Goal: Information Seeking & Learning: Understand process/instructions

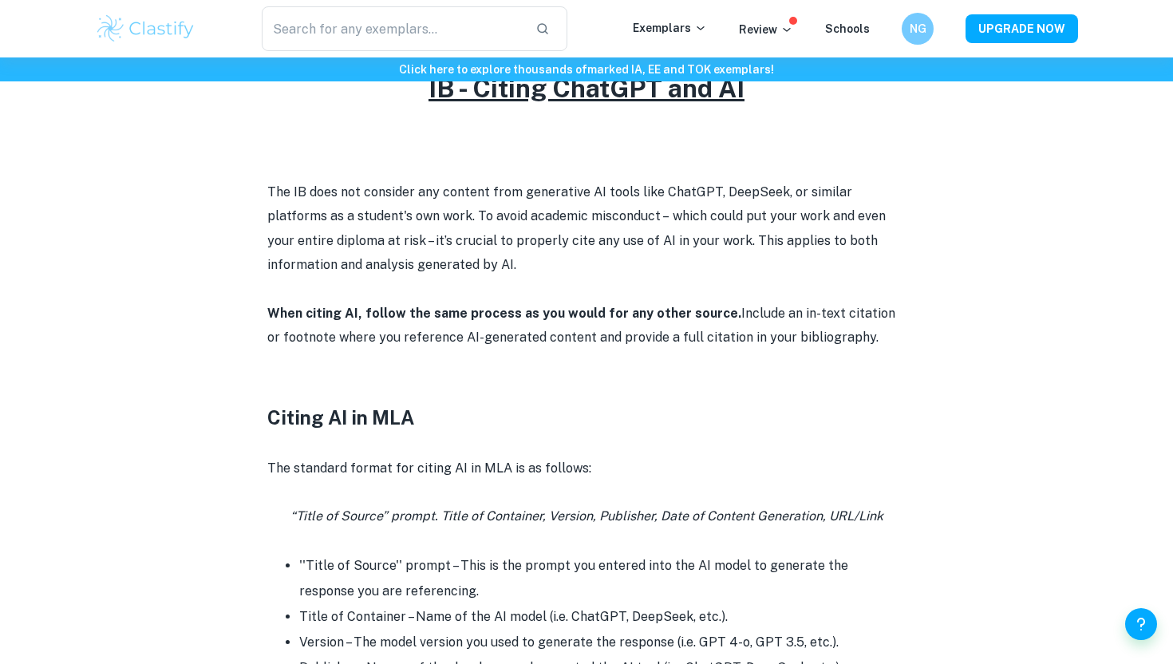
scroll to position [702, 0]
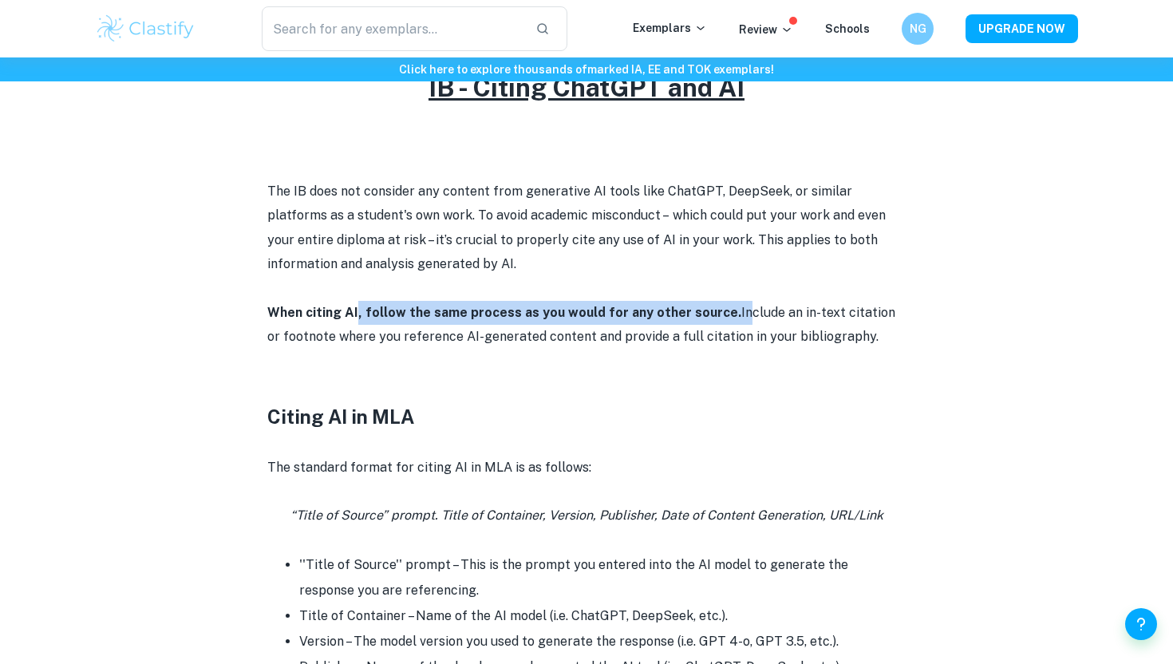
drag, startPoint x: 357, startPoint y: 310, endPoint x: 730, endPoint y: 318, distance: 373.6
click at [730, 318] on p "When citing AI, follow the same process as you would for any other source. Incl…" at bounding box center [586, 325] width 639 height 49
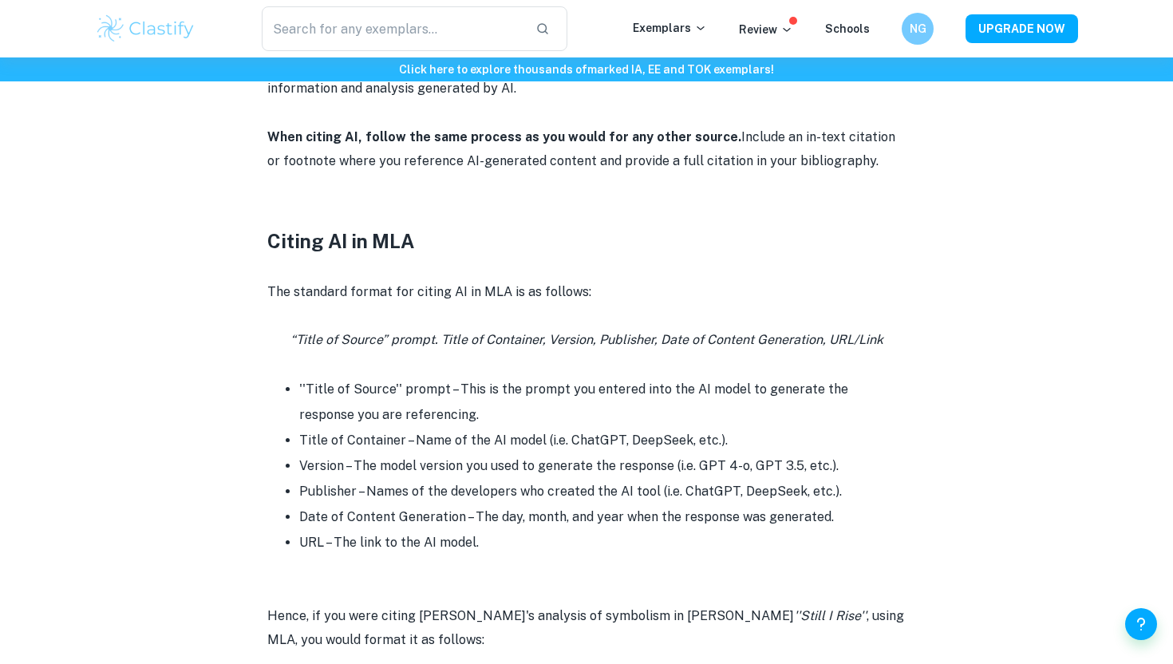
scroll to position [881, 0]
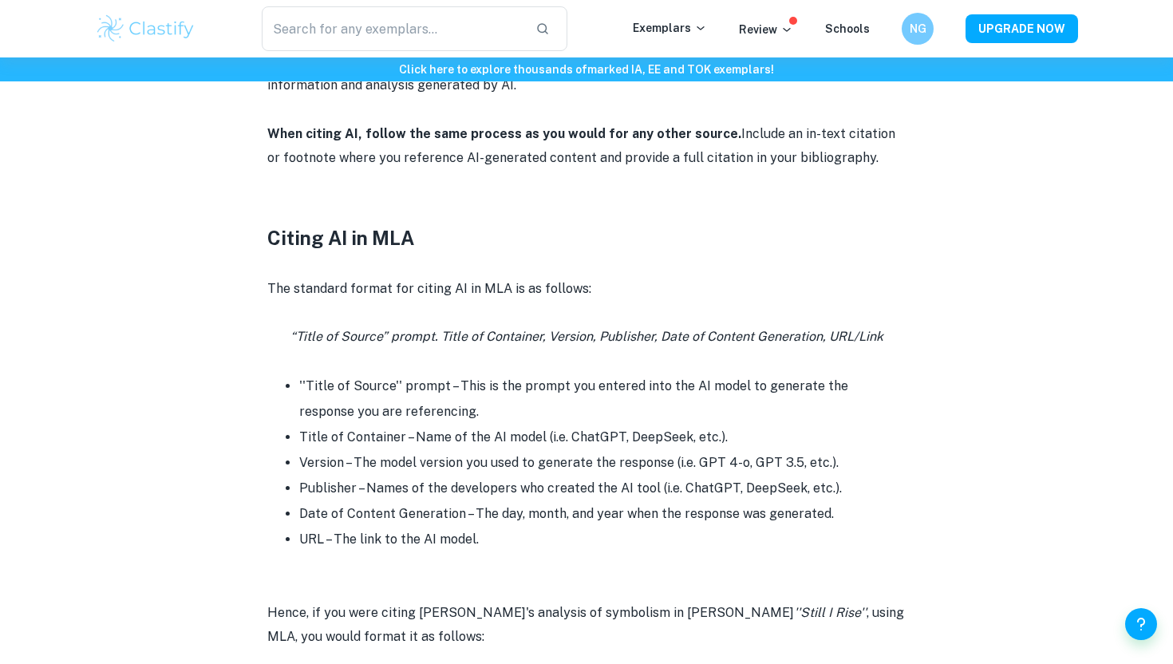
drag, startPoint x: 441, startPoint y: 155, endPoint x: 896, endPoint y: 152, distance: 455.0
click at [896, 152] on p "When citing AI, follow the same process as you would for any other source. Incl…" at bounding box center [586, 146] width 639 height 49
drag, startPoint x: 896, startPoint y: 152, endPoint x: 506, endPoint y: 179, distance: 391.2
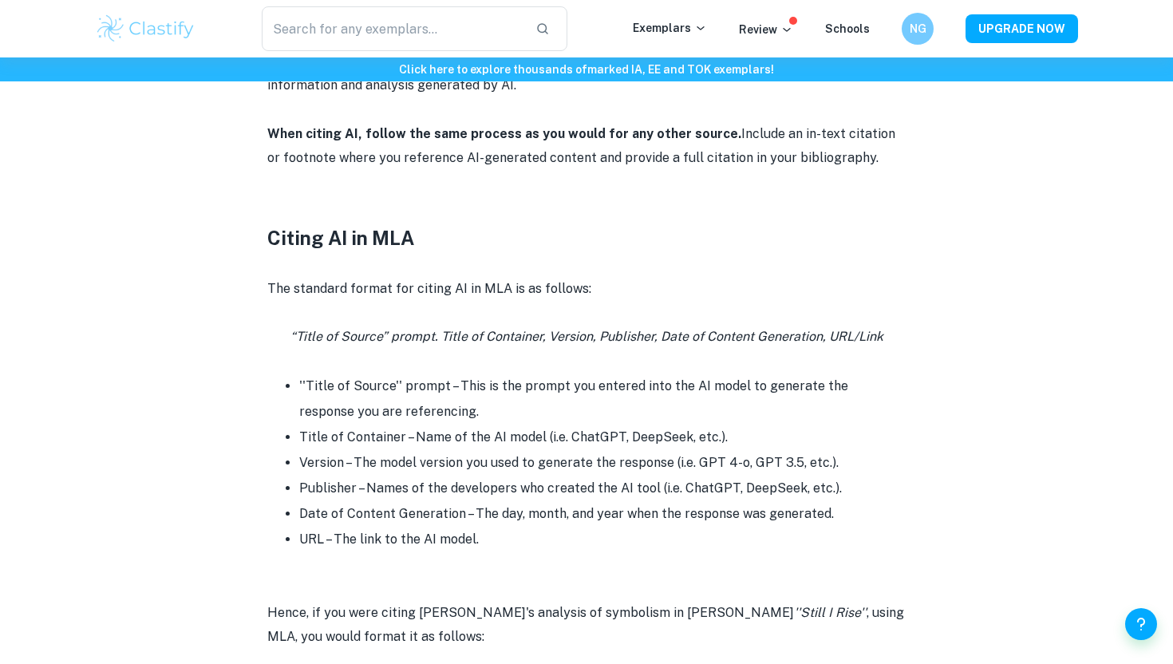
click at [506, 179] on p at bounding box center [586, 183] width 639 height 24
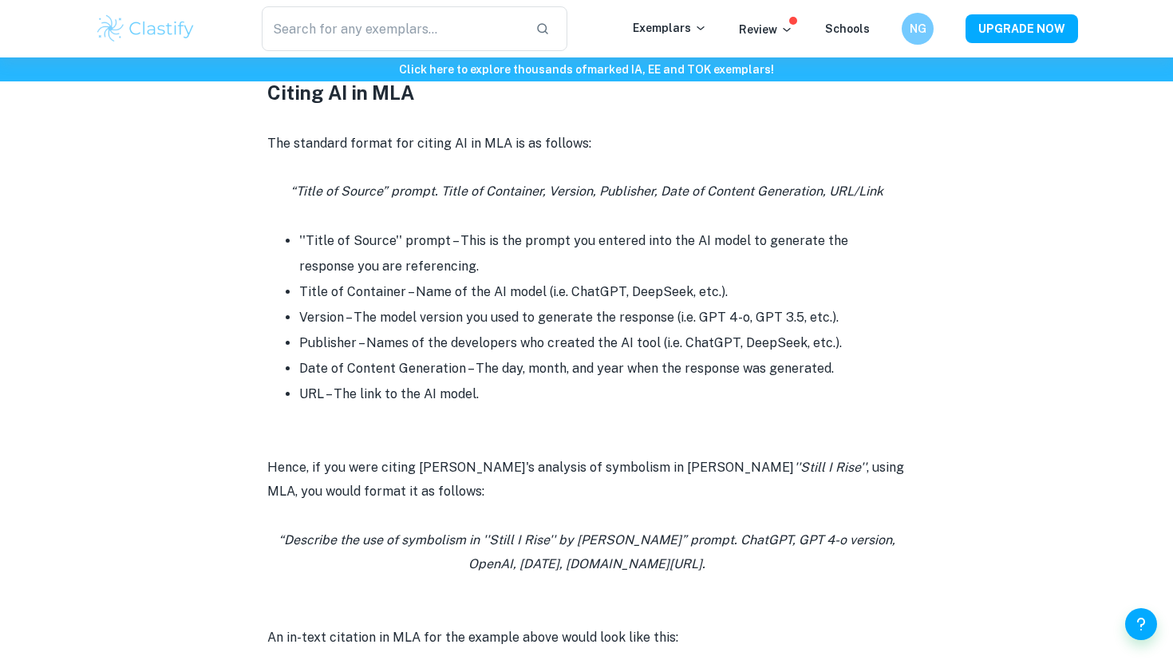
scroll to position [1040, 0]
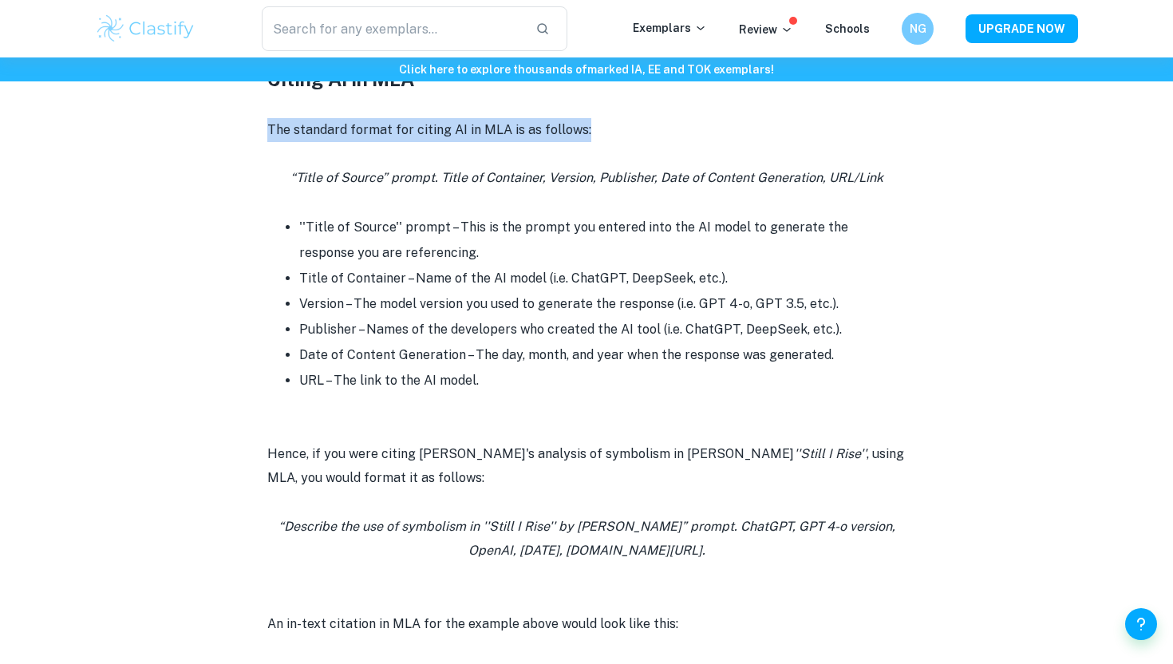
drag, startPoint x: 265, startPoint y: 134, endPoint x: 611, endPoint y: 138, distance: 346.4
click at [612, 138] on div "IB - Citing ChatGPT and AI By Wojtek • [DATE] Get feedback on your IA Marked on…" at bounding box center [586, 641] width 983 height 3117
click at [611, 138] on p "The standard format for citing AI in MLA is as follows:" at bounding box center [586, 130] width 639 height 24
drag, startPoint x: 611, startPoint y: 138, endPoint x: 417, endPoint y: 138, distance: 194.7
click at [417, 138] on p "The standard format for citing AI in MLA is as follows:" at bounding box center [586, 130] width 639 height 24
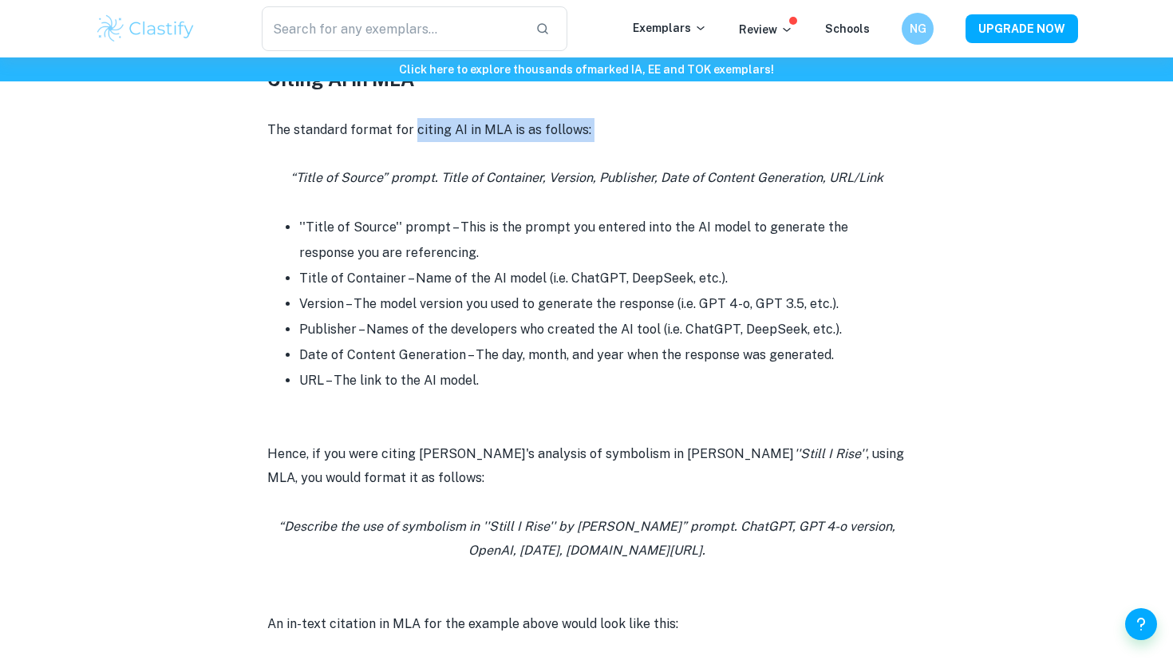
click at [417, 139] on p "The standard format for citing AI in MLA is as follows:" at bounding box center [586, 130] width 639 height 24
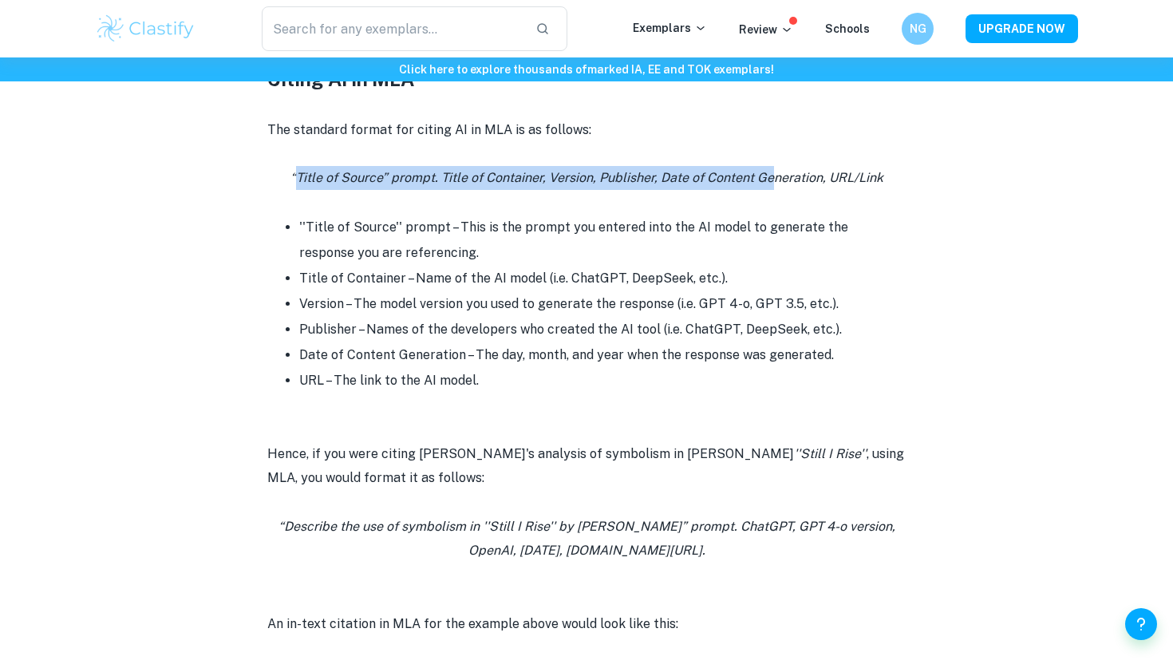
drag, startPoint x: 299, startPoint y: 177, endPoint x: 775, endPoint y: 182, distance: 475.7
click at [775, 182] on icon "“Title of Source” prompt. Title of Container, Version, Publisher, Date of Conte…" at bounding box center [587, 177] width 593 height 15
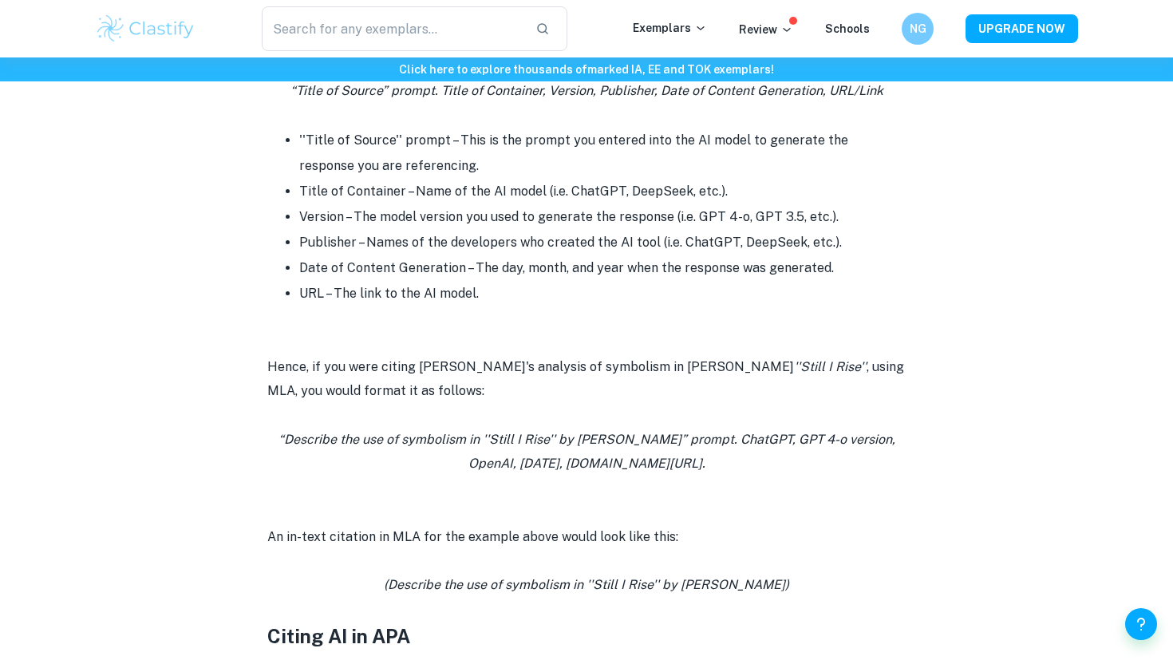
scroll to position [1128, 0]
drag, startPoint x: 296, startPoint y: 437, endPoint x: 793, endPoint y: 468, distance: 498.2
click at [793, 468] on p "“Describe the use of symbolism in ''Still I Rise'' by [PERSON_NAME]” prompt. Ch…" at bounding box center [586, 451] width 639 height 49
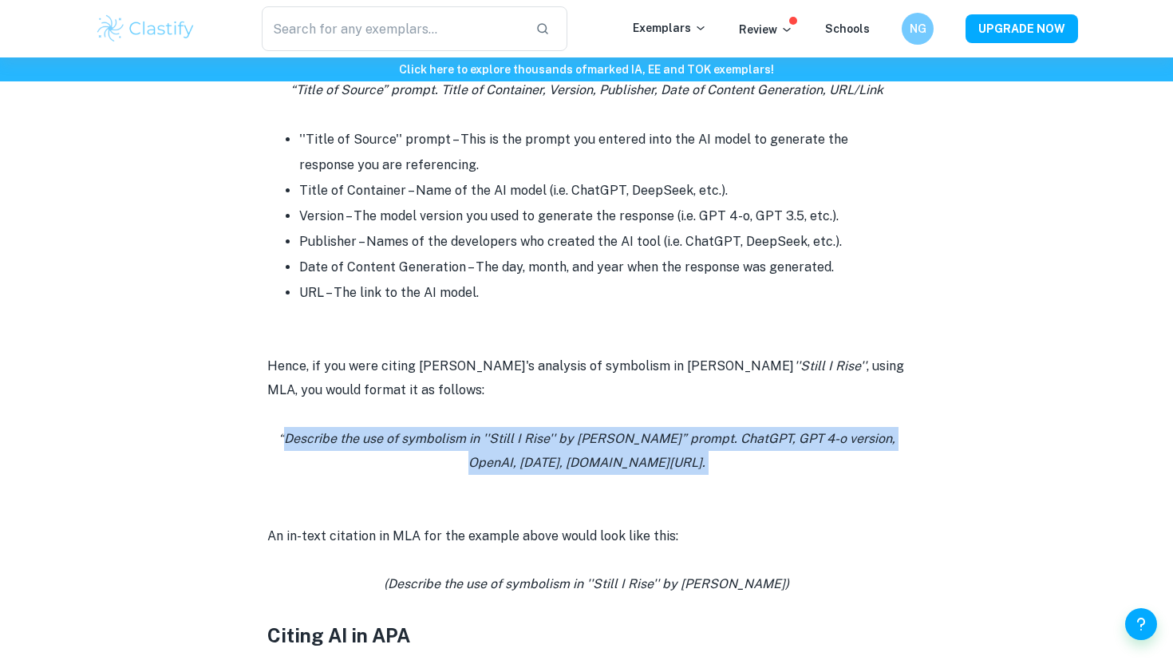
drag, startPoint x: 793, startPoint y: 468, endPoint x: 295, endPoint y: 439, distance: 499.7
click at [295, 439] on p "“Describe the use of symbolism in ''Still I Rise'' by [PERSON_NAME]” prompt. Ch…" at bounding box center [586, 451] width 639 height 49
click at [295, 439] on icon "“Describe the use of symbolism in ''Still I Rise'' by [PERSON_NAME]” prompt. Ch…" at bounding box center [587, 450] width 617 height 39
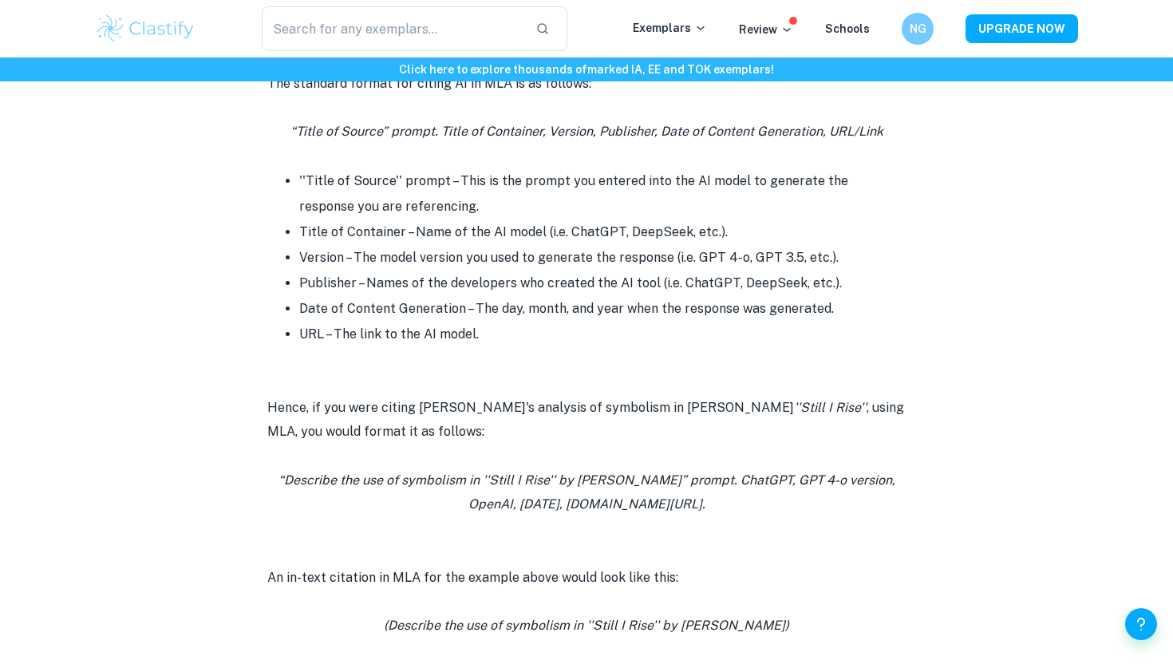
scroll to position [1089, 0]
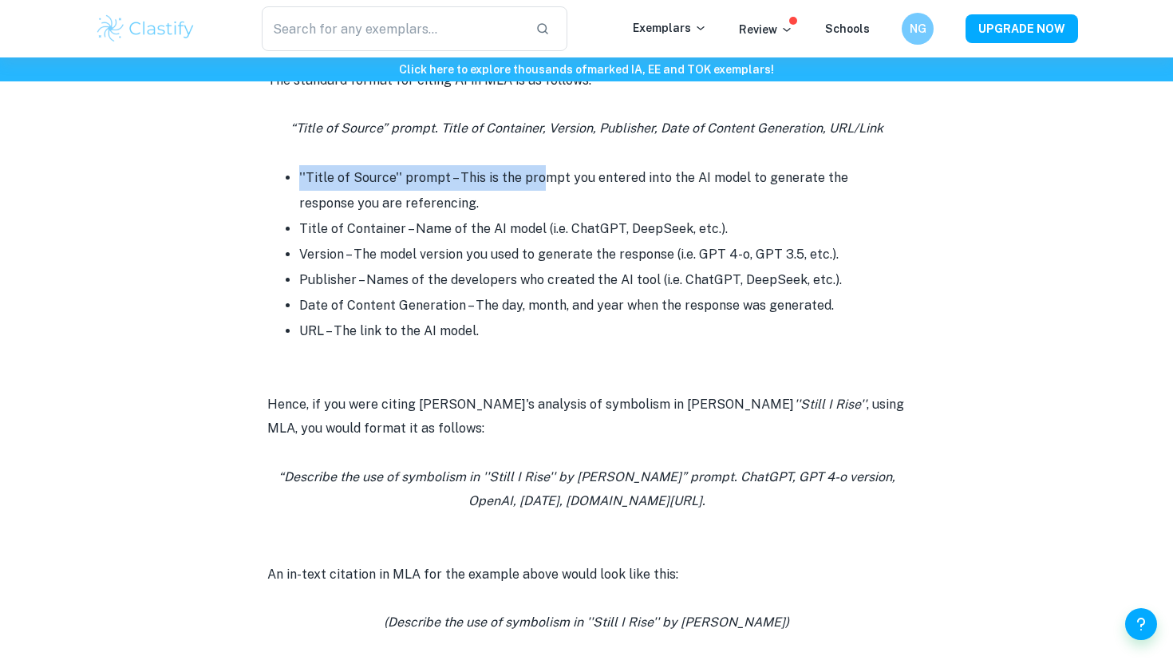
drag, startPoint x: 299, startPoint y: 171, endPoint x: 540, endPoint y: 178, distance: 241.9
click at [540, 178] on li "''Title of Source'' prompt – This is the prompt you entered into the AI model t…" at bounding box center [602, 190] width 607 height 51
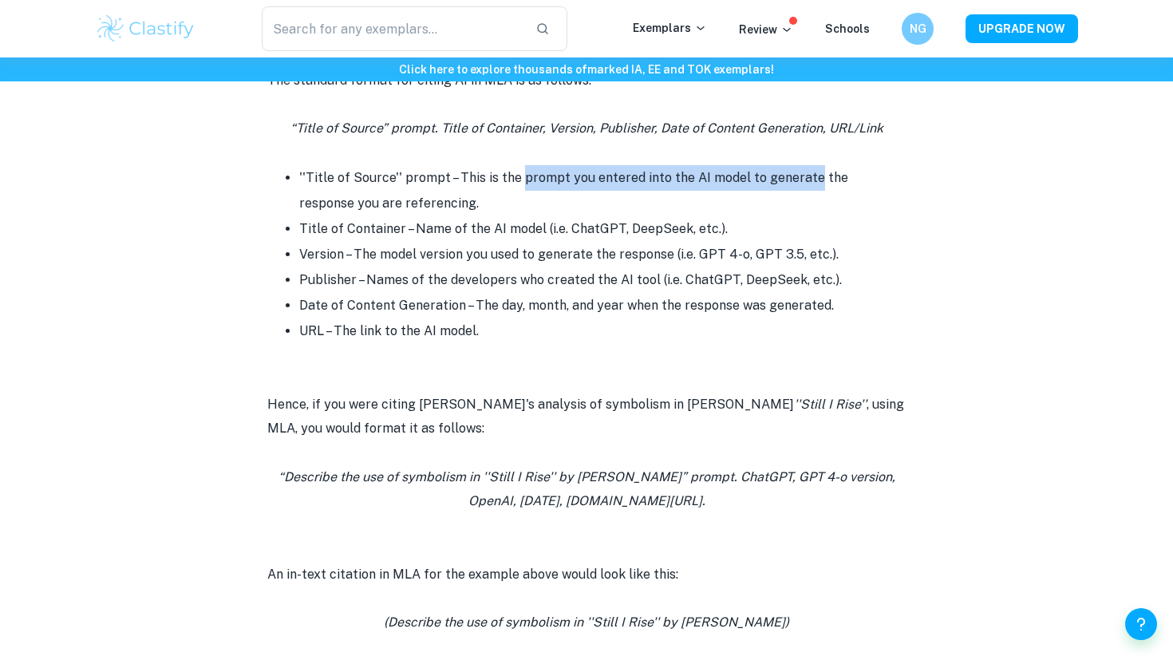
drag, startPoint x: 540, startPoint y: 178, endPoint x: 782, endPoint y: 182, distance: 241.9
click at [782, 182] on li "''Title of Source'' prompt – This is the prompt you entered into the AI model t…" at bounding box center [602, 190] width 607 height 51
click at [782, 181] on li "''Title of Source'' prompt – This is the prompt you entered into the AI model t…" at bounding box center [602, 190] width 607 height 51
drag, startPoint x: 782, startPoint y: 181, endPoint x: 654, endPoint y: 182, distance: 128.5
click at [654, 182] on li "''Title of Source'' prompt – This is the prompt you entered into the AI model t…" at bounding box center [602, 190] width 607 height 51
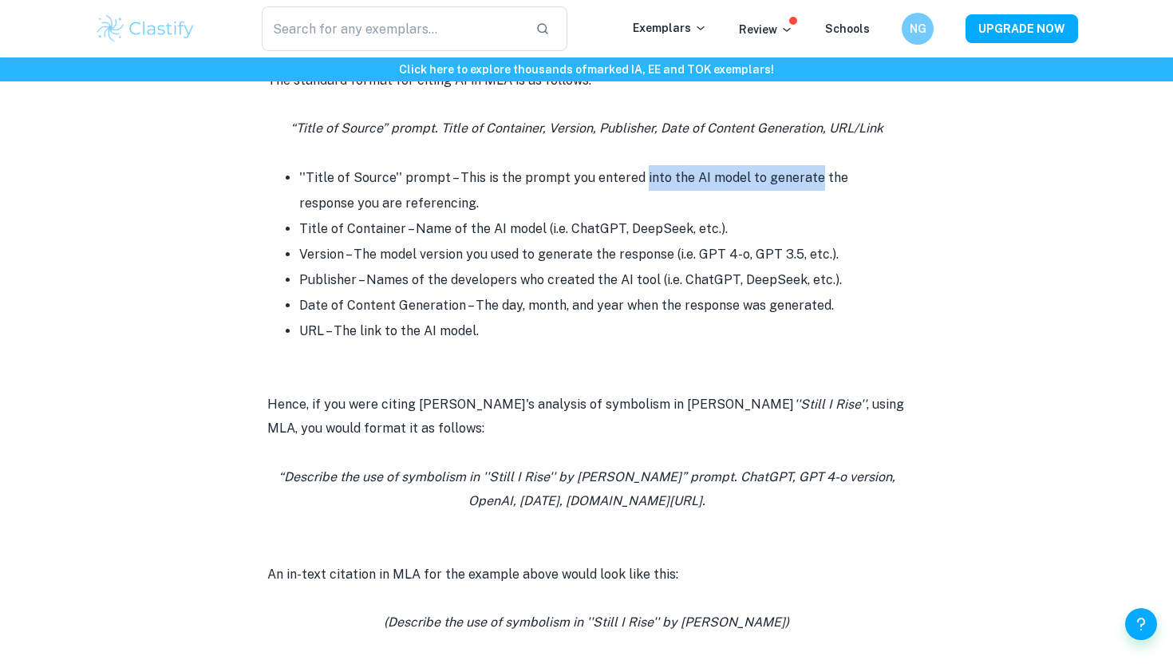
click at [654, 182] on li "''Title of Source'' prompt – This is the prompt you entered into the AI model t…" at bounding box center [602, 190] width 607 height 51
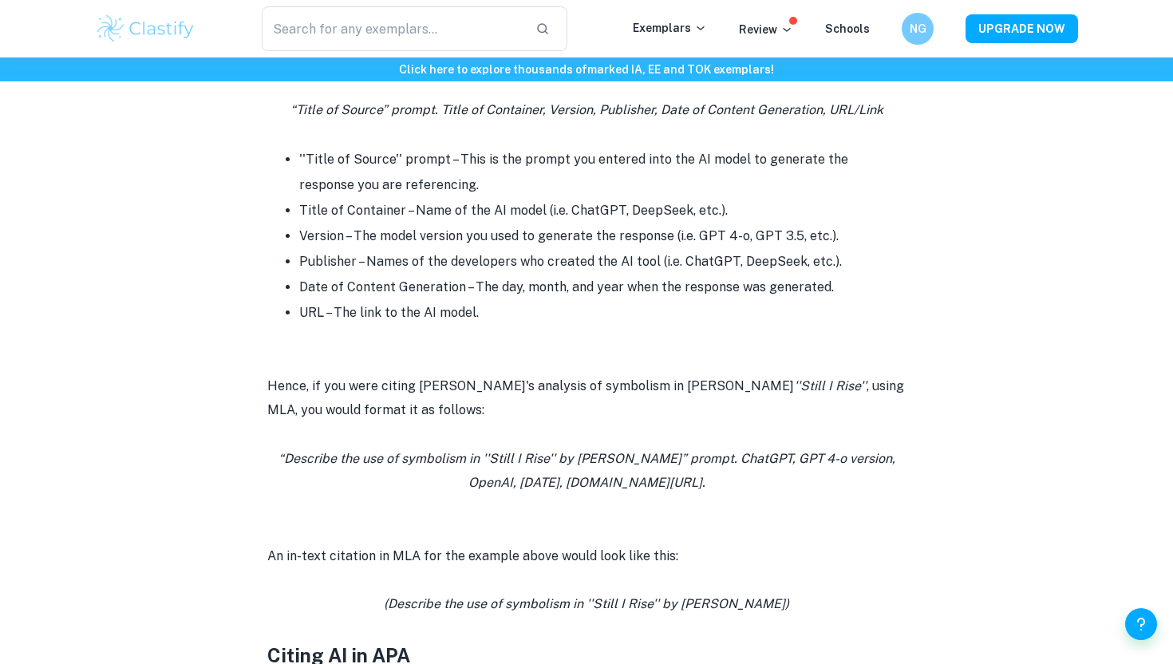
scroll to position [1109, 0]
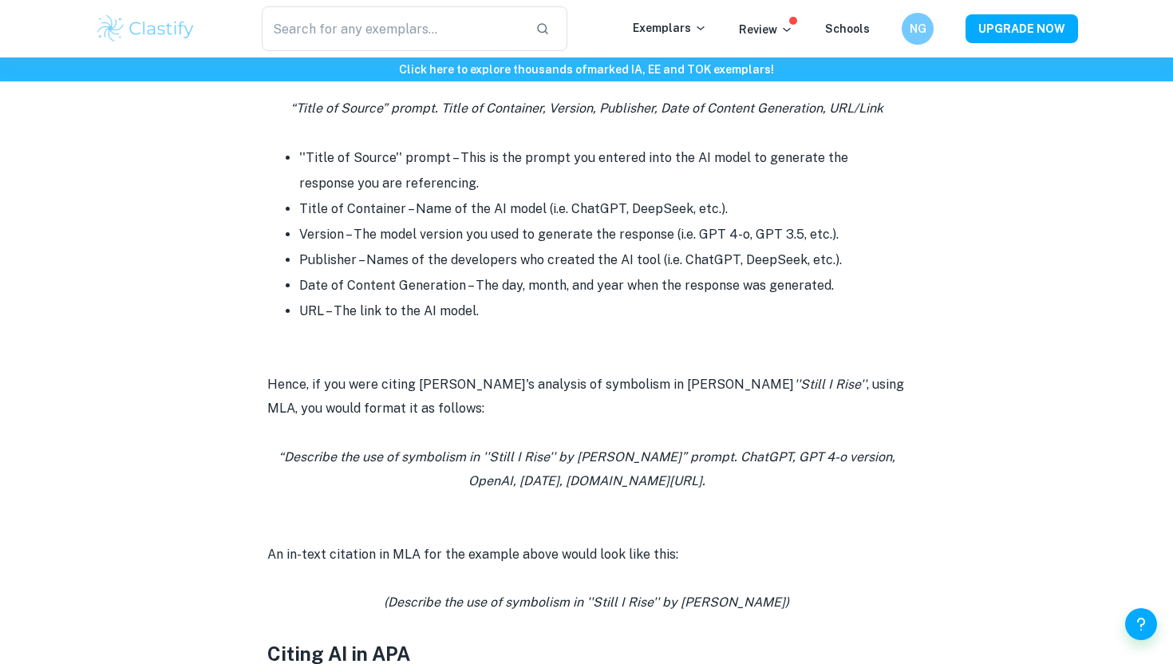
drag, startPoint x: 726, startPoint y: 477, endPoint x: 285, endPoint y: 447, distance: 442.4
click at [285, 447] on p "“Describe the use of symbolism in ''Still I Rise'' by [PERSON_NAME]” prompt. Ch…" at bounding box center [586, 469] width 639 height 49
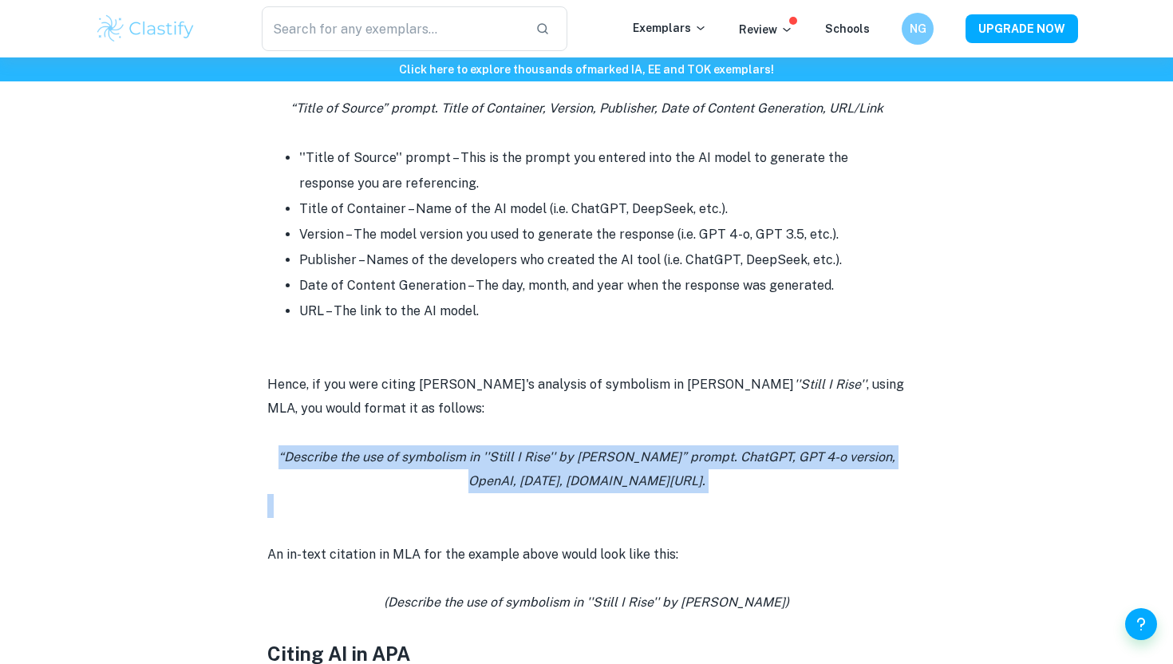
drag, startPoint x: 285, startPoint y: 447, endPoint x: 726, endPoint y: 499, distance: 444.4
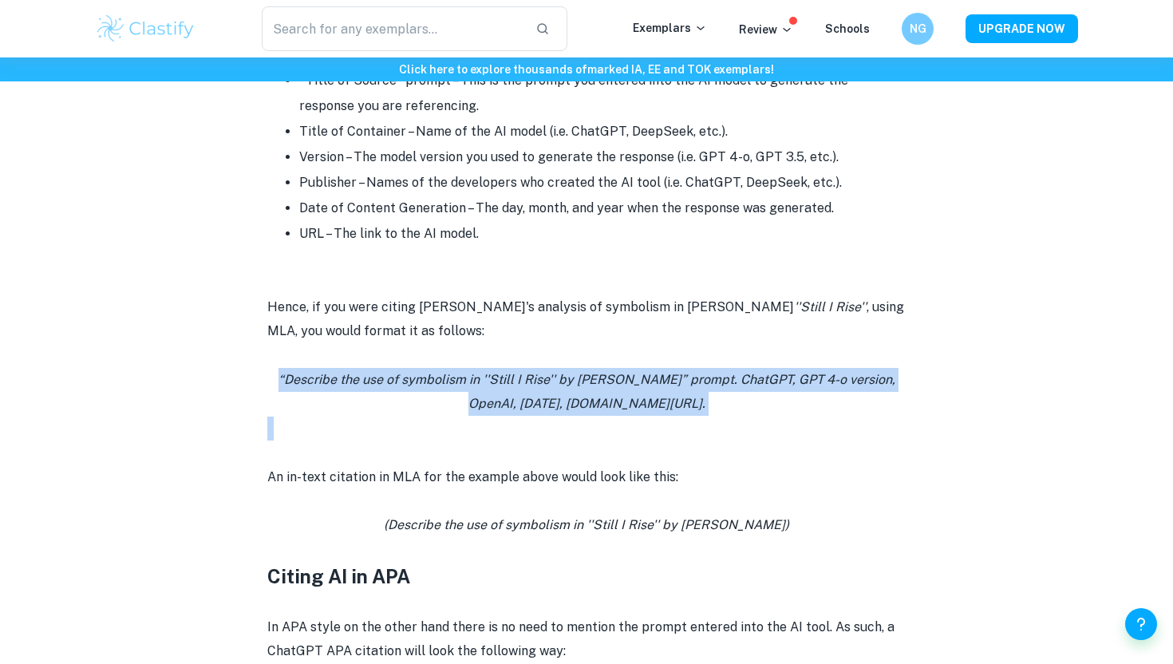
click at [711, 421] on p at bounding box center [586, 429] width 639 height 24
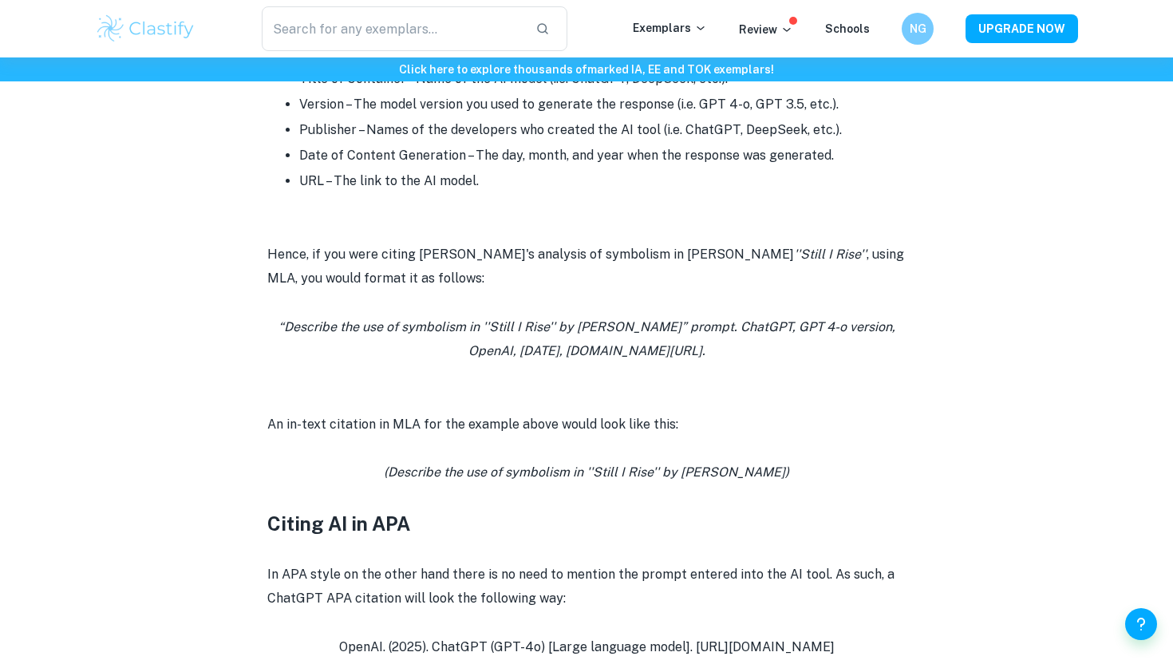
scroll to position [1254, 0]
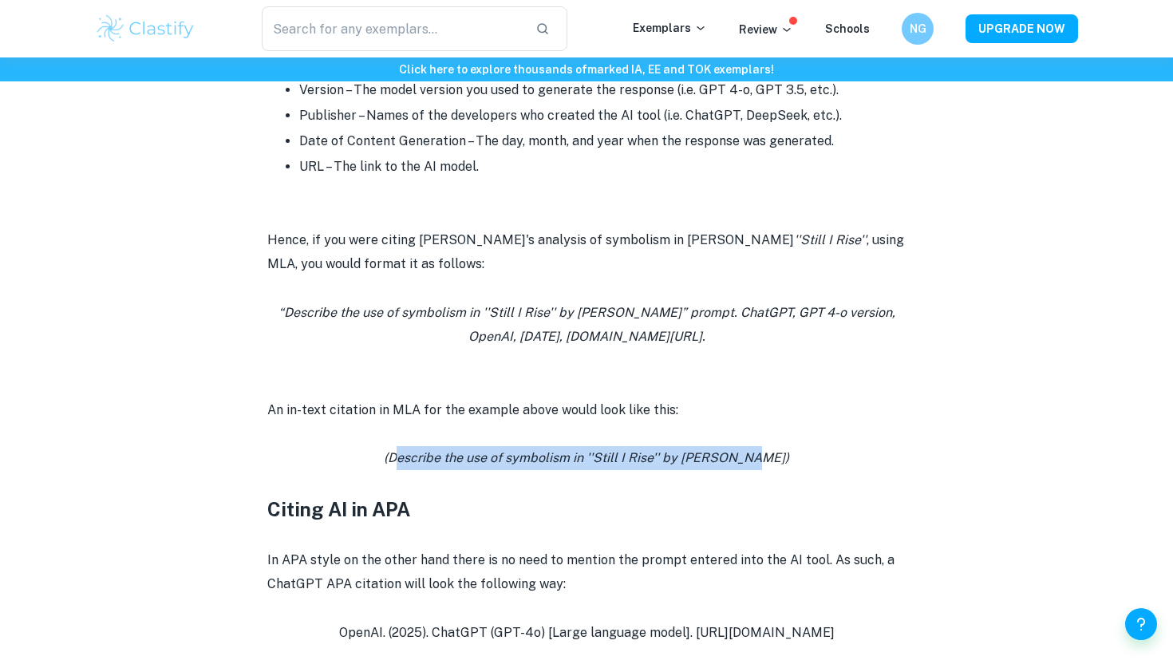
drag, startPoint x: 408, startPoint y: 457, endPoint x: 759, endPoint y: 459, distance: 351.2
click at [759, 459] on icon "(Describe the use of symbolism in ''Still I Rise'' by [PERSON_NAME])" at bounding box center [586, 457] width 405 height 15
drag, startPoint x: 759, startPoint y: 459, endPoint x: 421, endPoint y: 459, distance: 338.4
click at [421, 459] on icon "(Describe the use of symbolism in ''Still I Rise'' by [PERSON_NAME])" at bounding box center [586, 457] width 405 height 15
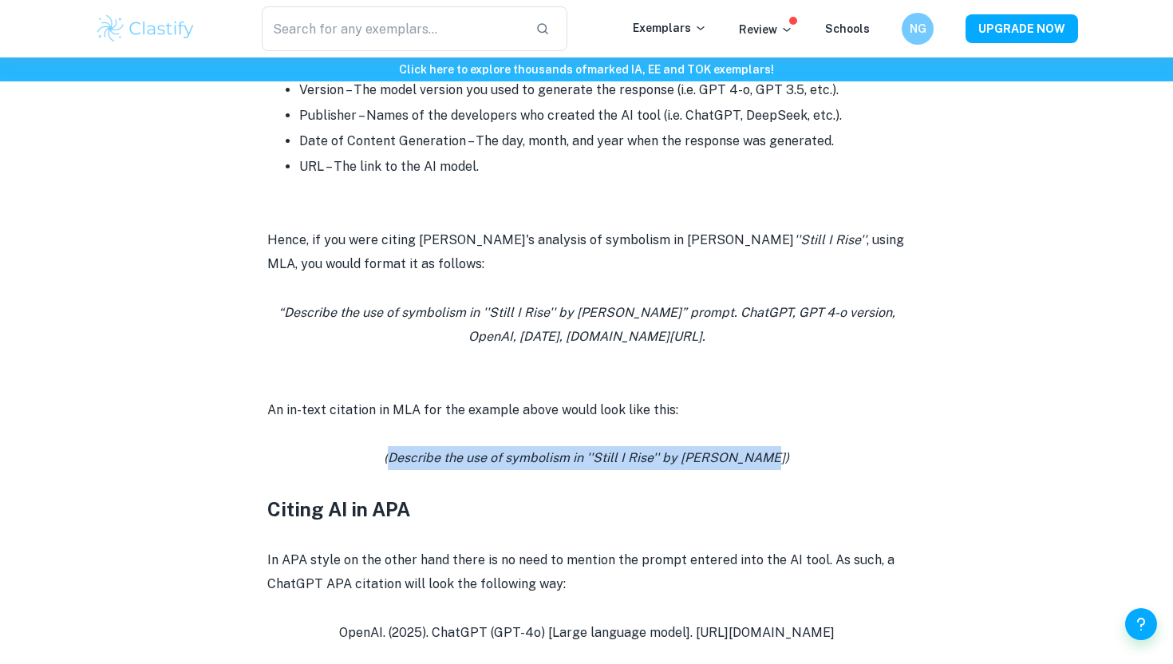
click at [421, 459] on icon "(Describe the use of symbolism in ''Still I Rise'' by [PERSON_NAME])" at bounding box center [586, 457] width 405 height 15
drag, startPoint x: 421, startPoint y: 459, endPoint x: 763, endPoint y: 458, distance: 342.4
click at [763, 458] on icon "(Describe the use of symbolism in ''Still I Rise'' by [PERSON_NAME])" at bounding box center [586, 457] width 405 height 15
drag, startPoint x: 763, startPoint y: 458, endPoint x: 435, endPoint y: 461, distance: 328.0
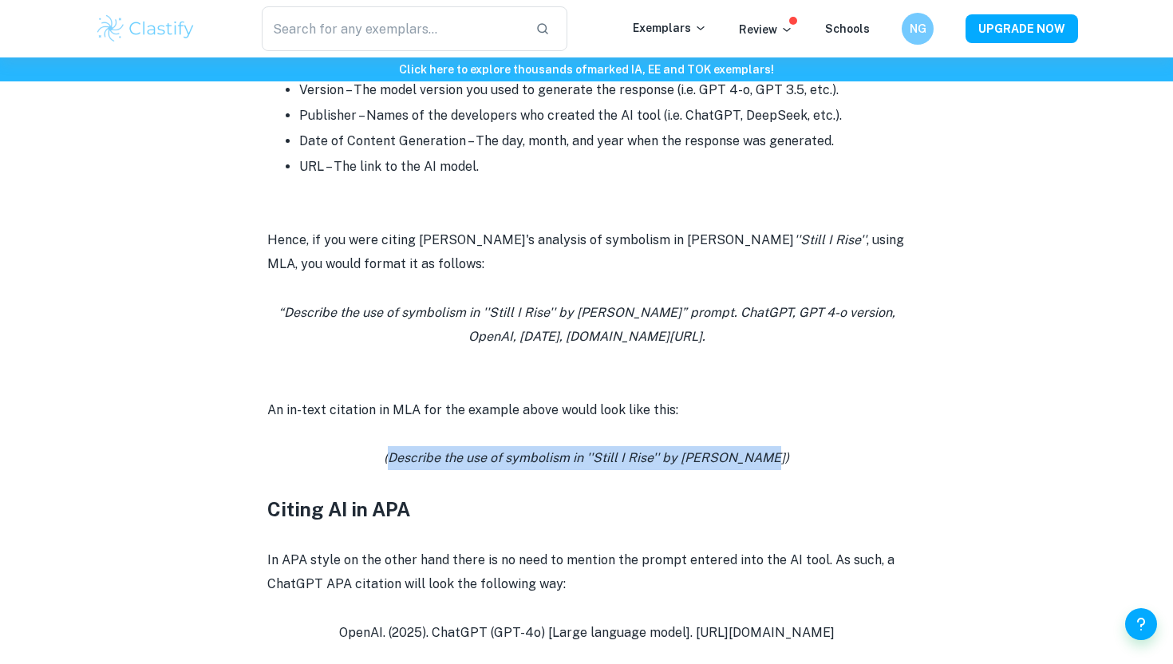
click at [435, 461] on icon "(Describe the use of symbolism in ''Still I Rise'' by [PERSON_NAME])" at bounding box center [586, 457] width 405 height 15
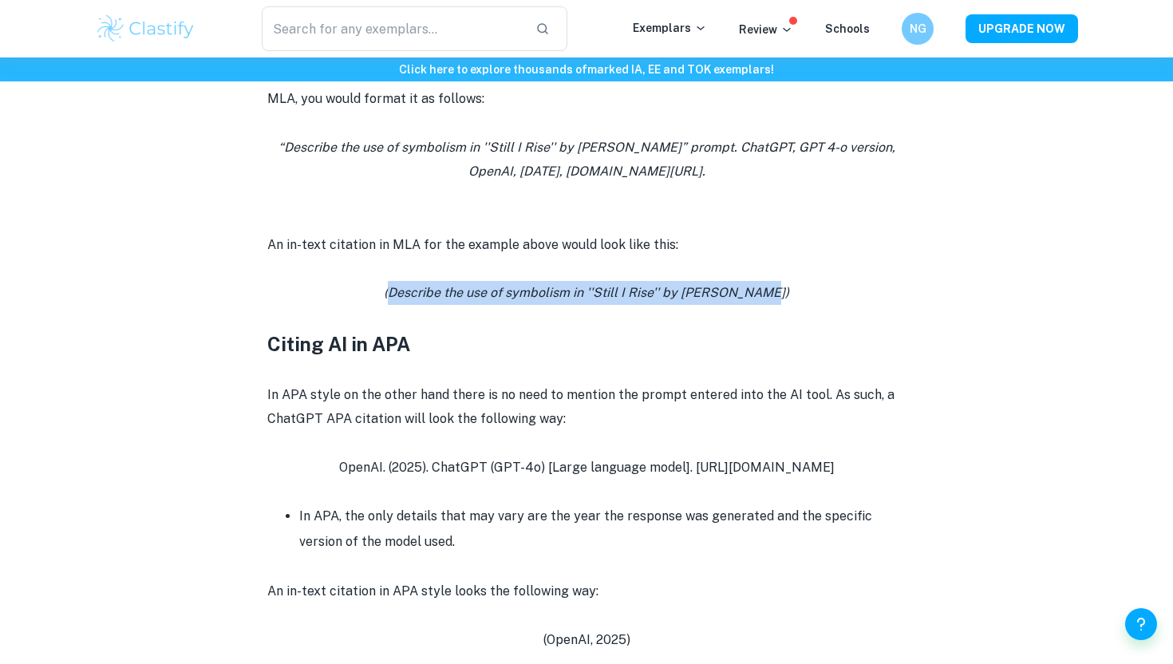
scroll to position [1420, 0]
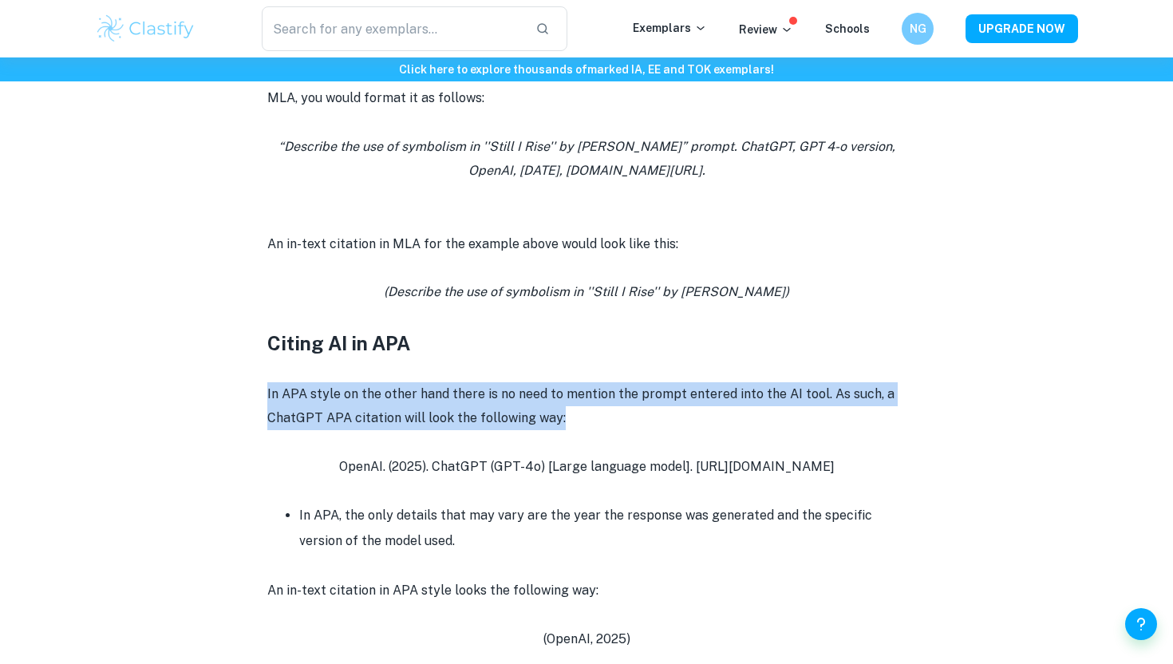
drag, startPoint x: 265, startPoint y: 393, endPoint x: 563, endPoint y: 418, distance: 299.5
click at [563, 418] on div "IB - Citing ChatGPT and AI By Wojtek • [DATE] Get feedback on your IA Marked on…" at bounding box center [586, 261] width 983 height 3117
click at [563, 418] on p "In APA style on the other hand there is no need to mention the prompt entered i…" at bounding box center [586, 406] width 639 height 49
drag, startPoint x: 563, startPoint y: 418, endPoint x: 262, endPoint y: 389, distance: 303.1
click at [262, 389] on div "IB - Citing ChatGPT and AI By Wojtek • [DATE] Get feedback on your IA Marked on…" at bounding box center [586, 261] width 983 height 3117
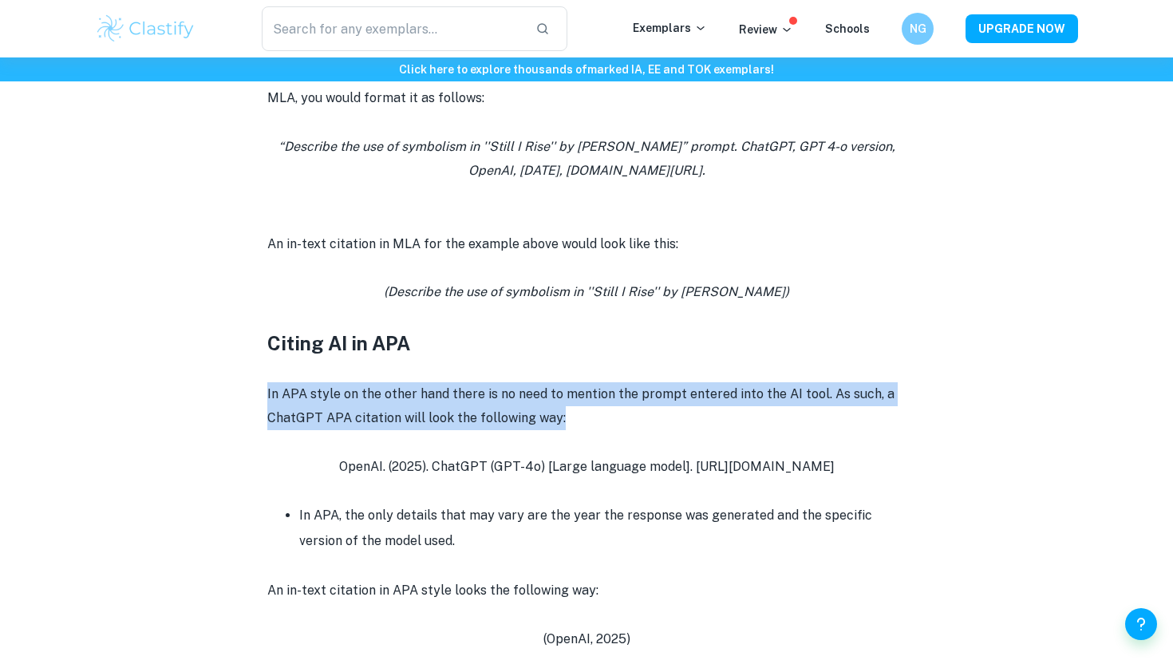
click at [262, 389] on div "IB - Citing ChatGPT and AI By Wojtek • [DATE] Get feedback on your IA Marked on…" at bounding box center [586, 261] width 983 height 3117
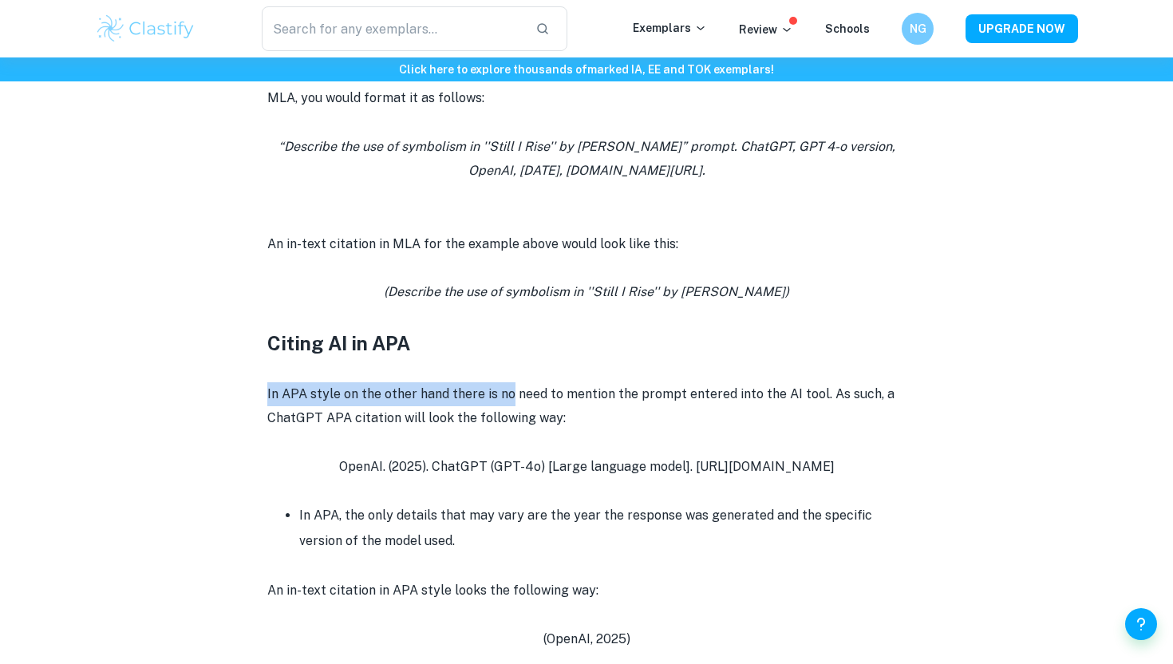
drag, startPoint x: 262, startPoint y: 389, endPoint x: 507, endPoint y: 402, distance: 245.4
click at [507, 402] on div "IB - Citing ChatGPT and AI By Wojtek • [DATE] Get feedback on your IA Marked on…" at bounding box center [586, 261] width 983 height 3117
click at [507, 402] on p "In APA style on the other hand there is no need to mention the prompt entered i…" at bounding box center [586, 406] width 639 height 49
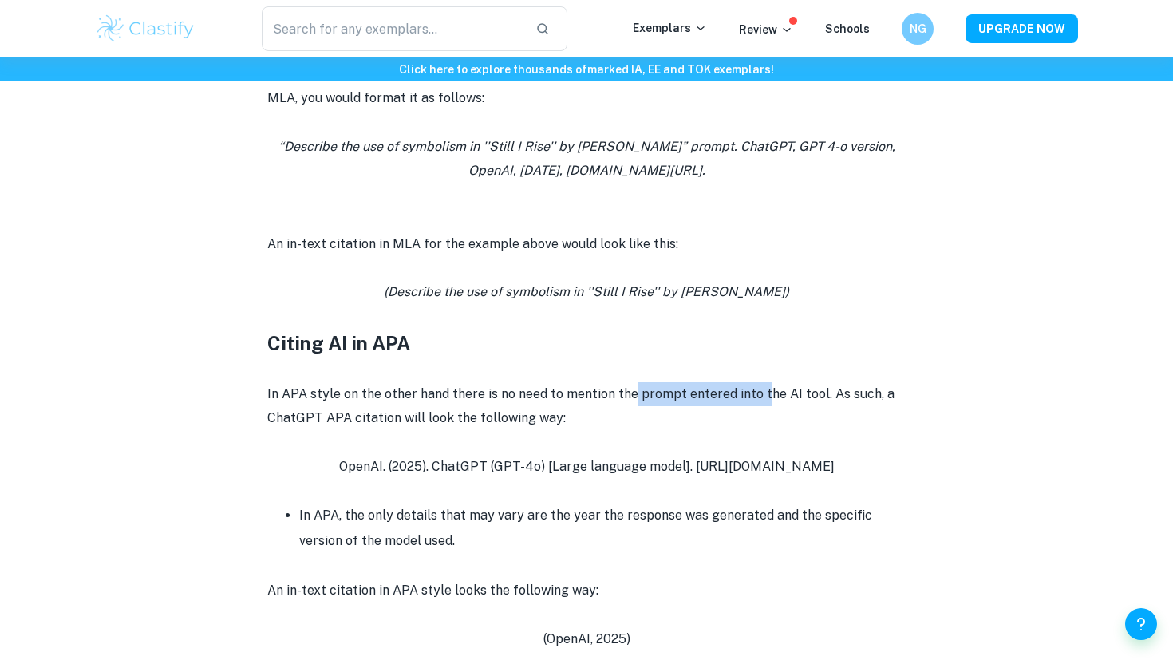
drag, startPoint x: 764, startPoint y: 397, endPoint x: 630, endPoint y: 387, distance: 134.5
click at [630, 387] on p "In APA style on the other hand there is no need to mention the prompt entered i…" at bounding box center [586, 406] width 639 height 49
drag, startPoint x: 630, startPoint y: 387, endPoint x: 810, endPoint y: 389, distance: 180.4
click at [810, 389] on p "In APA style on the other hand there is no need to mention the prompt entered i…" at bounding box center [586, 406] width 639 height 49
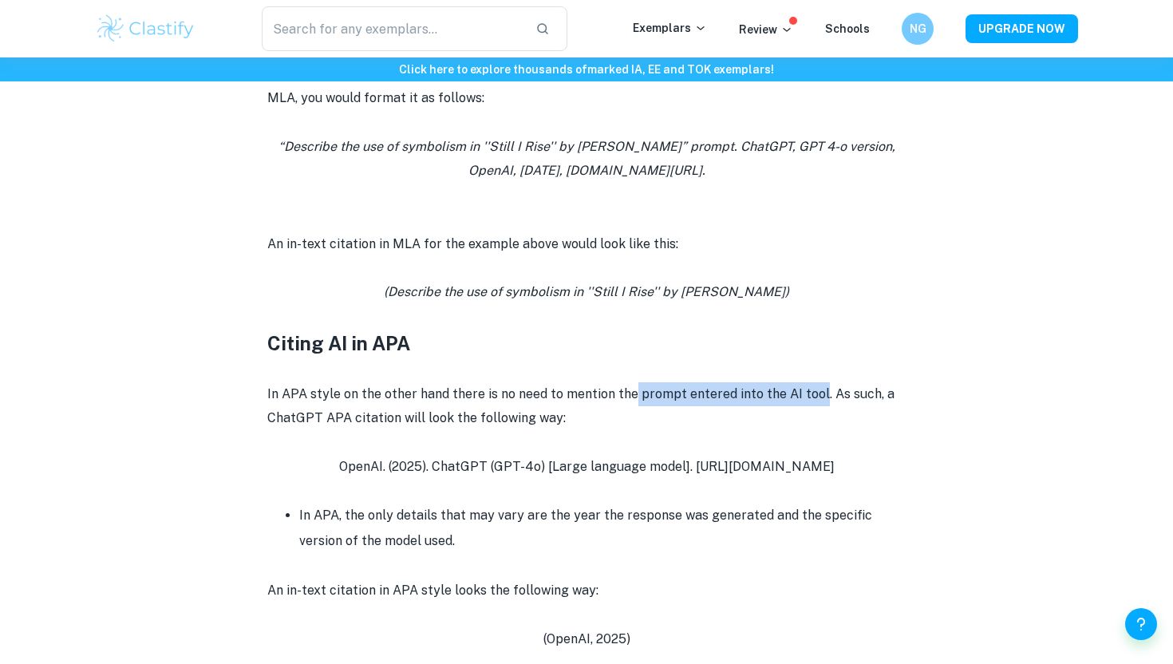
click at [810, 389] on p "In APA style on the other hand there is no need to mention the prompt entered i…" at bounding box center [586, 406] width 639 height 49
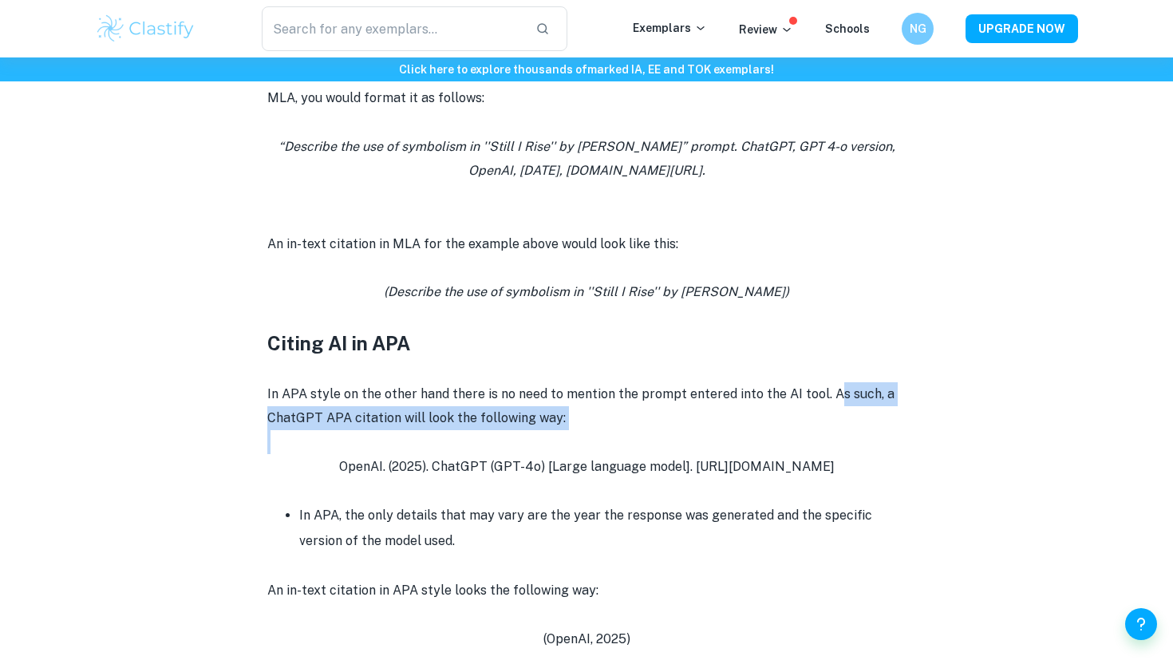
drag, startPoint x: 829, startPoint y: 389, endPoint x: 867, endPoint y: 443, distance: 65.3
click at [867, 443] on div "The IB allows students to use AI as a tool to support their coursework. However…" at bounding box center [586, 436] width 639 height 2413
click at [867, 443] on p at bounding box center [586, 442] width 639 height 24
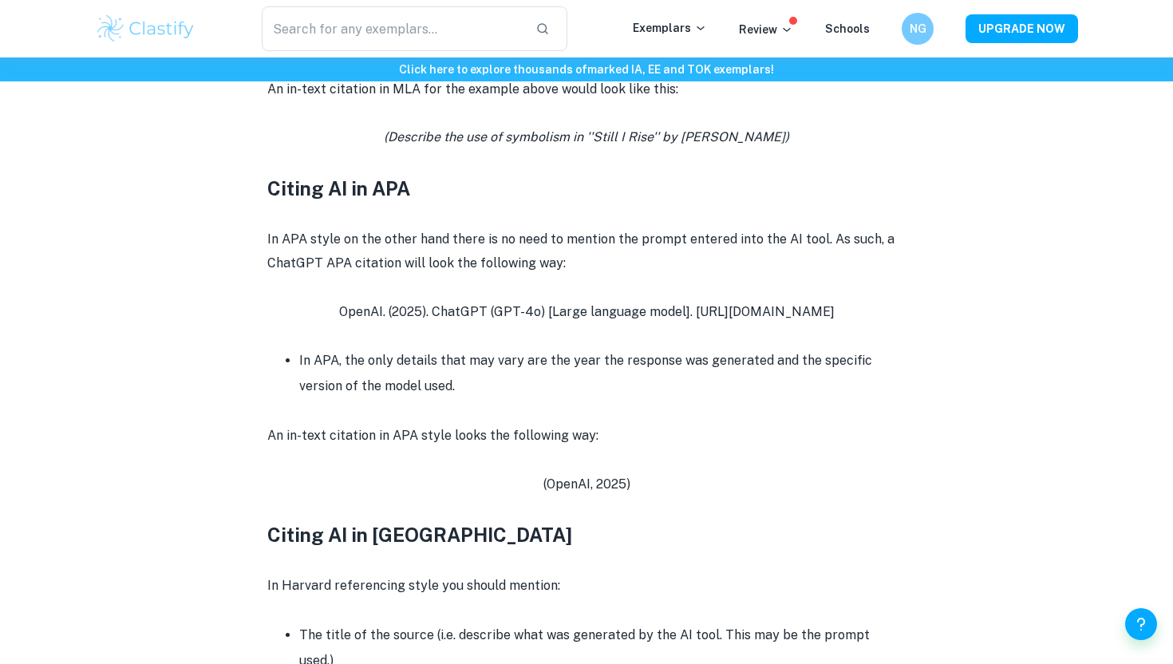
scroll to position [1579, 0]
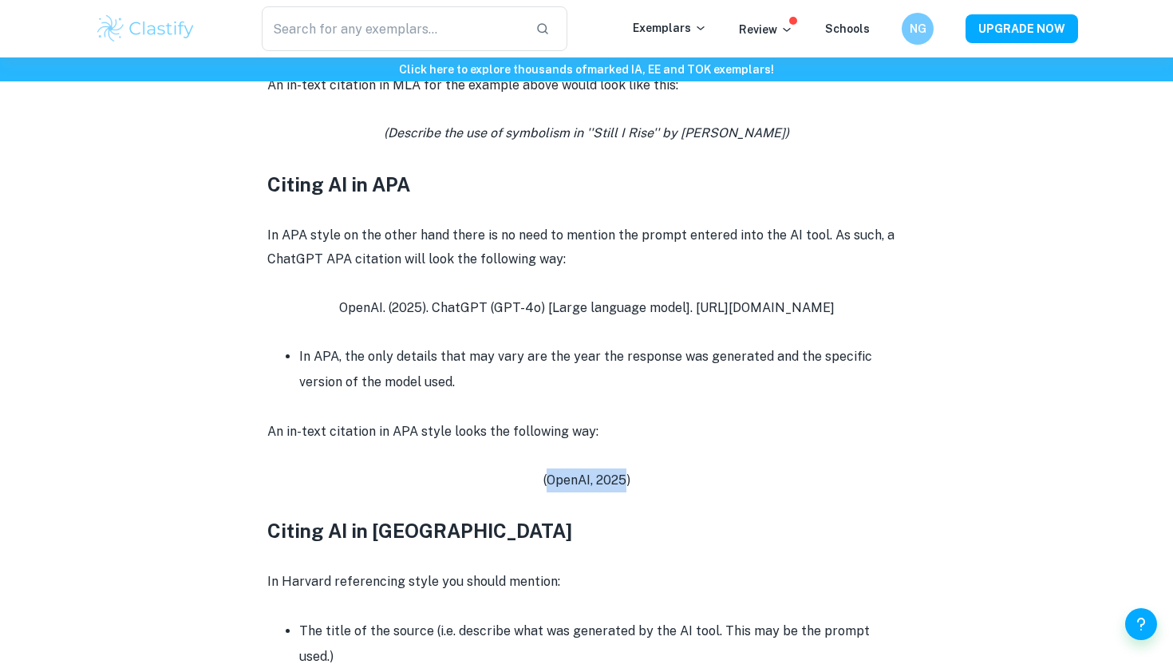
drag, startPoint x: 548, startPoint y: 479, endPoint x: 627, endPoint y: 484, distance: 80.0
click at [627, 484] on p "(OpenAI, 2025)" at bounding box center [586, 481] width 639 height 24
drag, startPoint x: 627, startPoint y: 484, endPoint x: 546, endPoint y: 482, distance: 81.4
click at [546, 482] on p "(OpenAI, 2025)" at bounding box center [586, 481] width 639 height 24
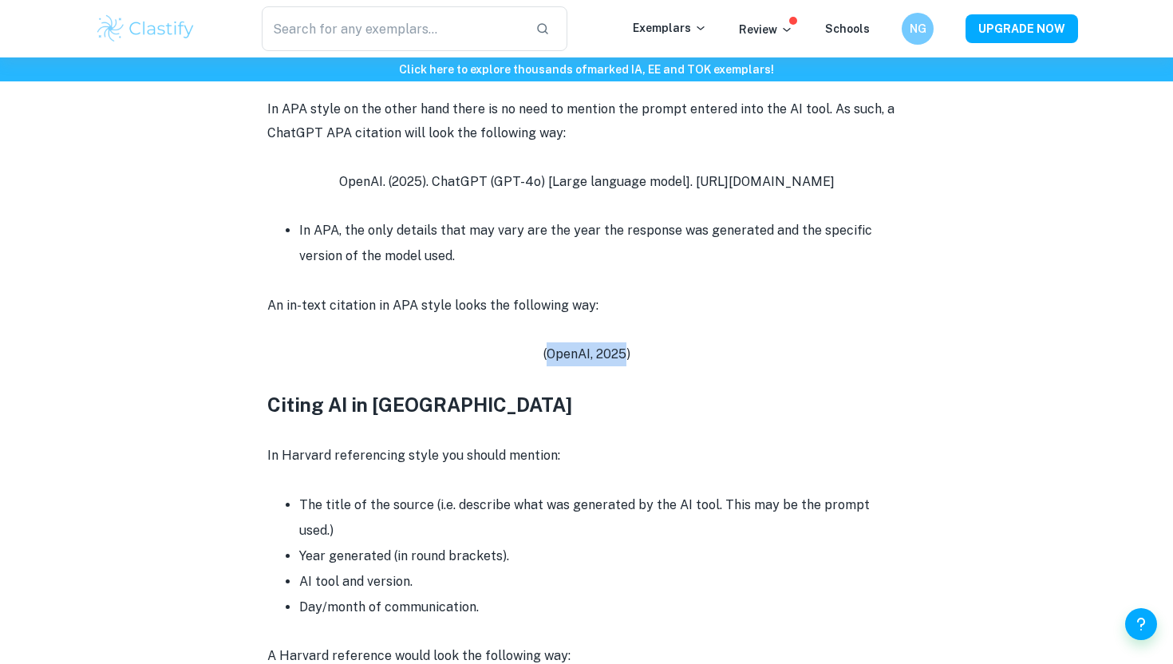
scroll to position [1707, 0]
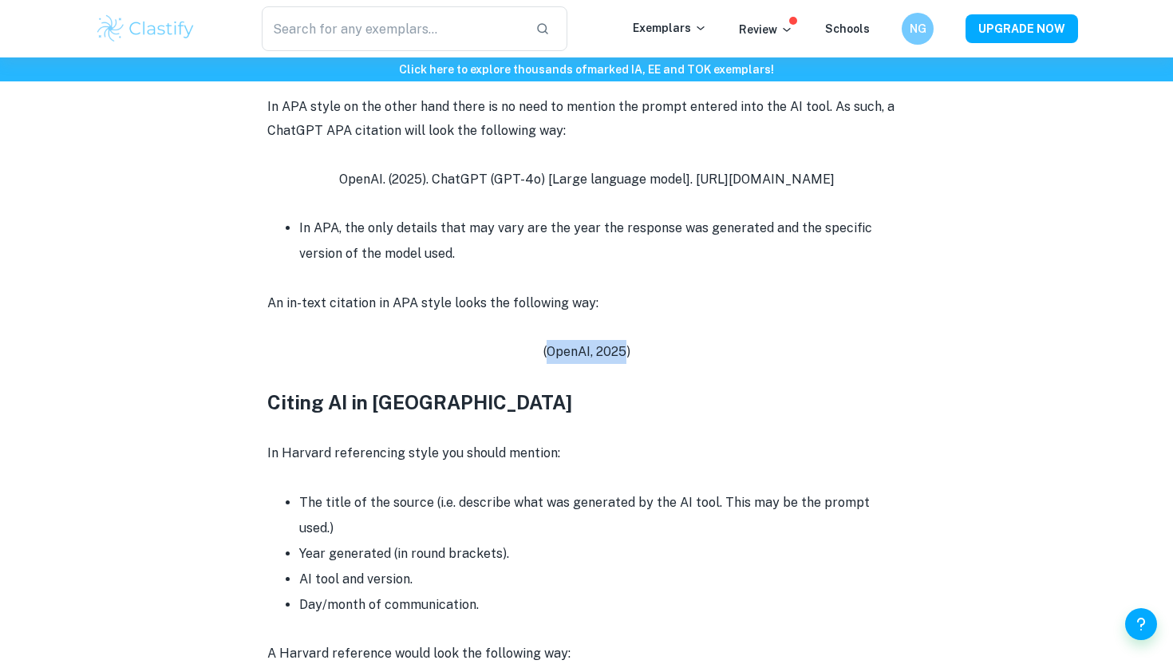
drag, startPoint x: 368, startPoint y: 497, endPoint x: 484, endPoint y: 541, distance: 123.8
click at [484, 541] on ul "The title of the source (i.e. describe what was generated by the AI tool. This …" at bounding box center [586, 554] width 639 height 128
click at [484, 567] on li "AI tool and version." at bounding box center [602, 580] width 607 height 26
drag, startPoint x: 480, startPoint y: 570, endPoint x: 293, endPoint y: 495, distance: 202.0
click at [293, 495] on ul "The title of the source (i.e. describe what was generated by the AI tool. This …" at bounding box center [586, 554] width 639 height 128
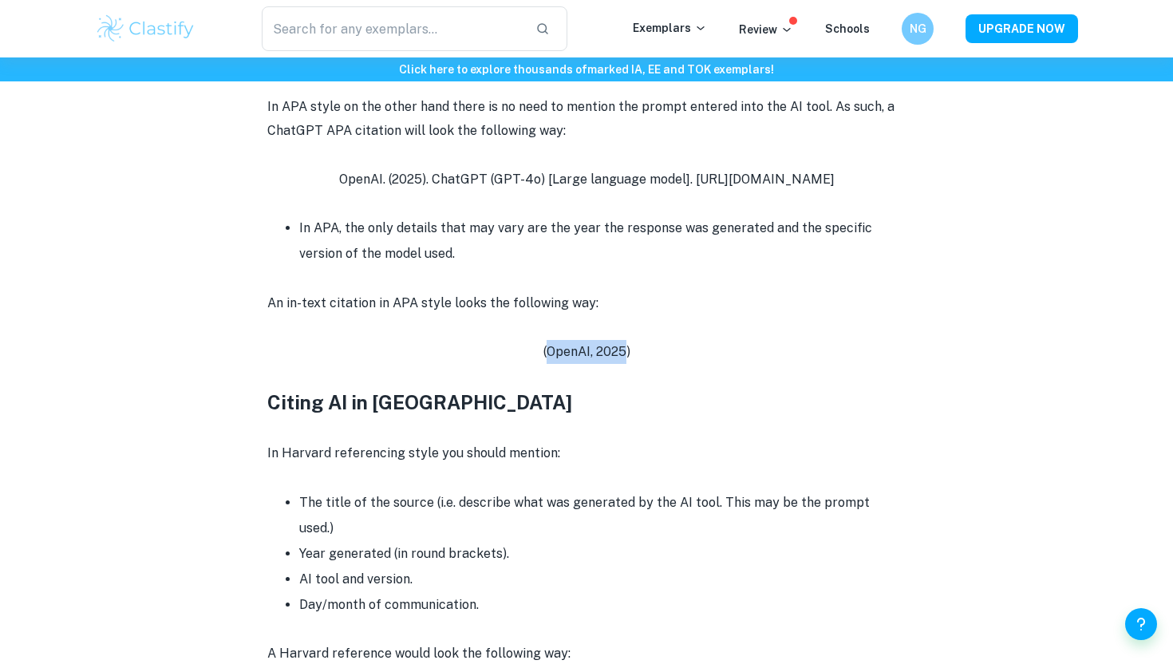
click at [293, 495] on ul "The title of the source (i.e. describe what was generated by the AI tool. This …" at bounding box center [586, 554] width 639 height 128
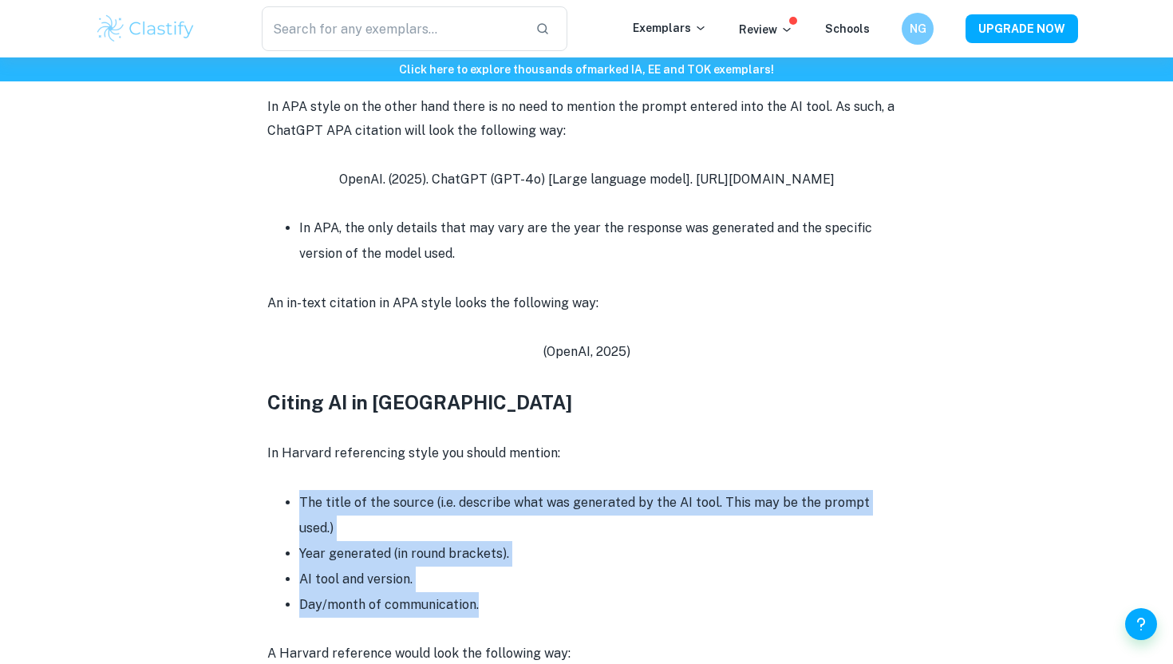
drag, startPoint x: 293, startPoint y: 495, endPoint x: 469, endPoint y: 573, distance: 193.0
click at [470, 575] on ul "The title of the source (i.e. describe what was generated by the AI tool. This …" at bounding box center [586, 554] width 639 height 128
click at [469, 592] on li "Day/month of communication." at bounding box center [602, 605] width 607 height 26
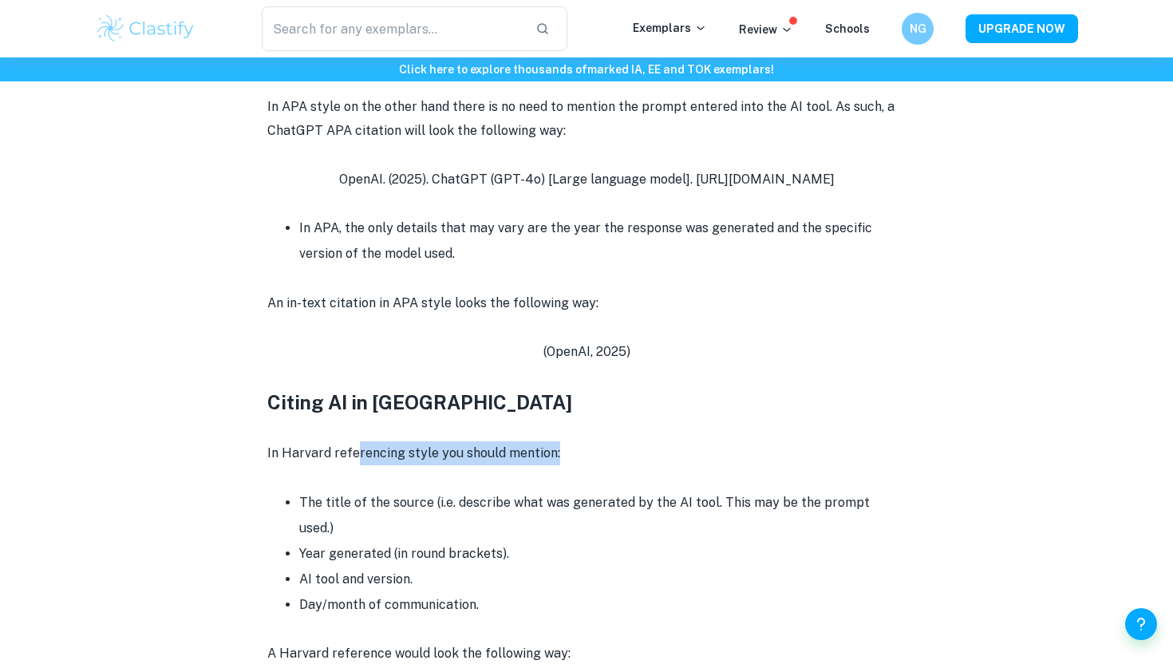
drag, startPoint x: 356, startPoint y: 455, endPoint x: 564, endPoint y: 455, distance: 208.3
click at [564, 455] on p "In Harvard referencing style you should mention:" at bounding box center [586, 453] width 639 height 24
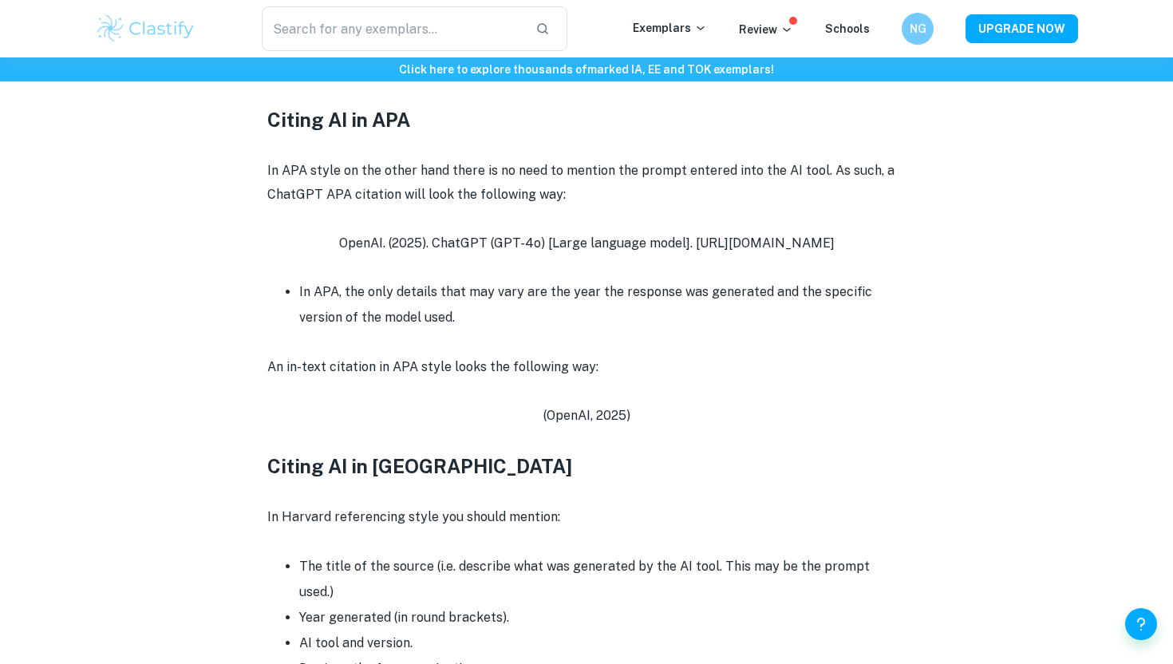
scroll to position [1639, 0]
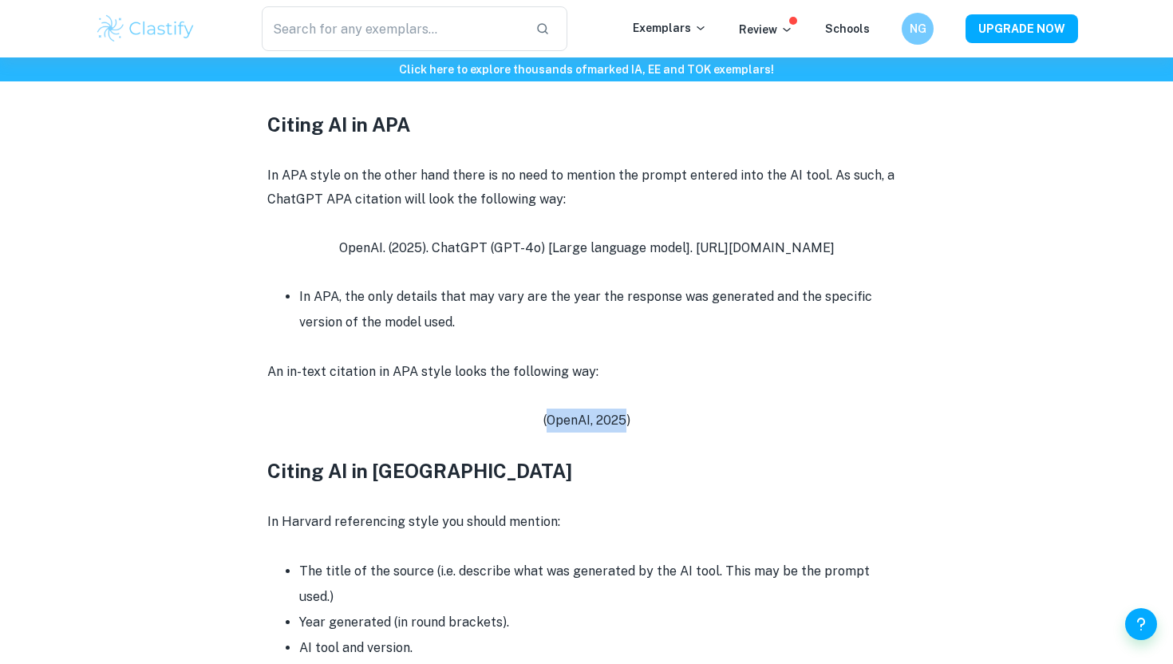
drag, startPoint x: 544, startPoint y: 412, endPoint x: 625, endPoint y: 414, distance: 80.6
click at [625, 414] on p "(OpenAI, 2025)" at bounding box center [586, 421] width 639 height 24
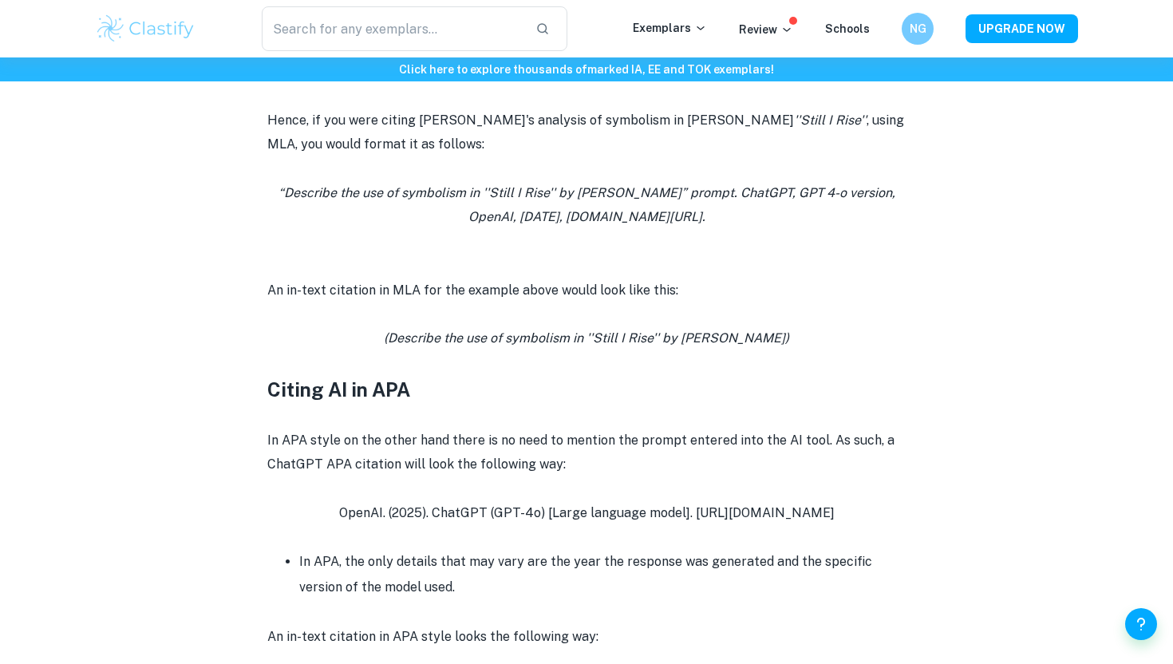
scroll to position [1371, 0]
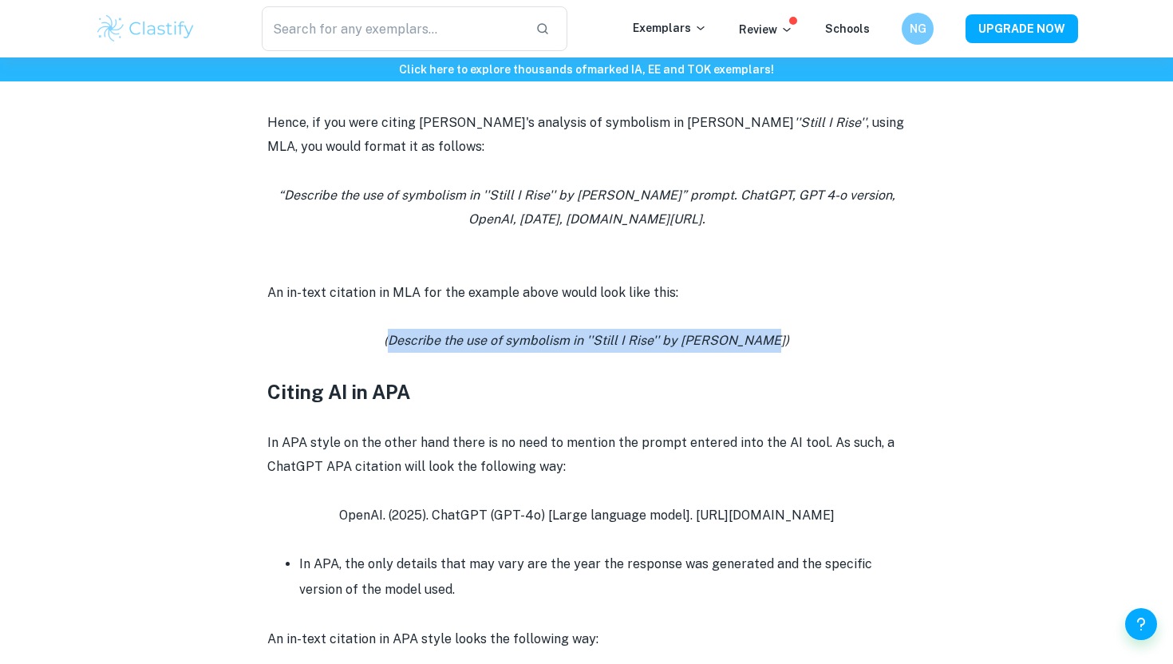
drag, startPoint x: 404, startPoint y: 338, endPoint x: 773, endPoint y: 342, distance: 368.8
click at [773, 342] on icon "(Describe the use of symbolism in ''Still I Rise'' by [PERSON_NAME])" at bounding box center [586, 340] width 405 height 15
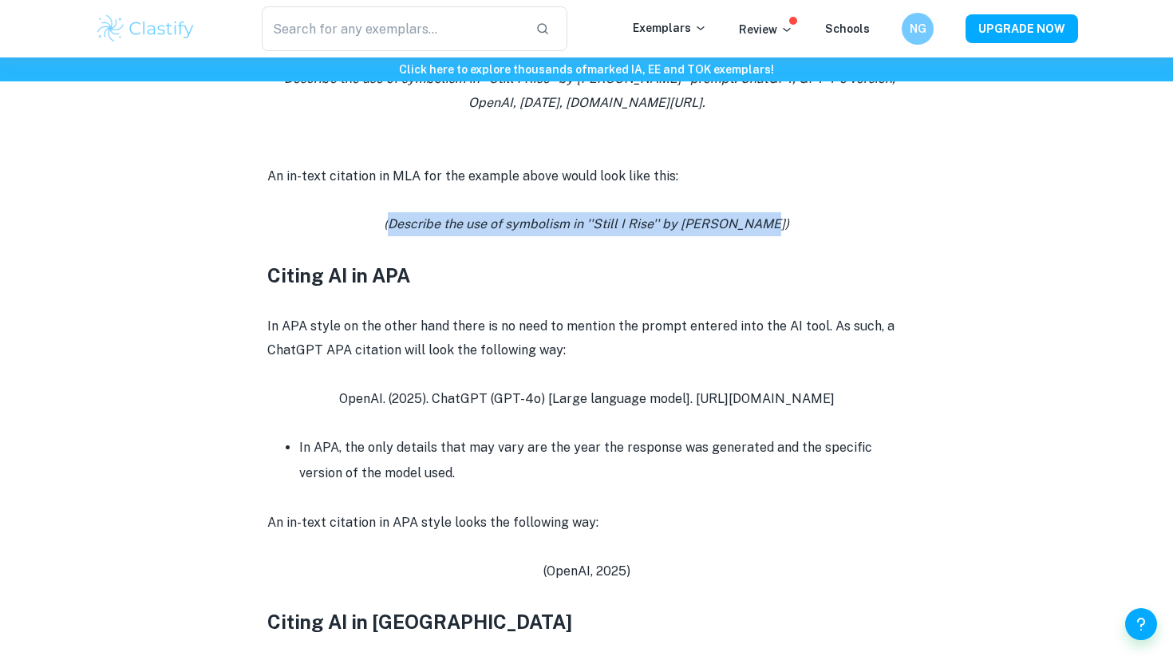
scroll to position [1504, 0]
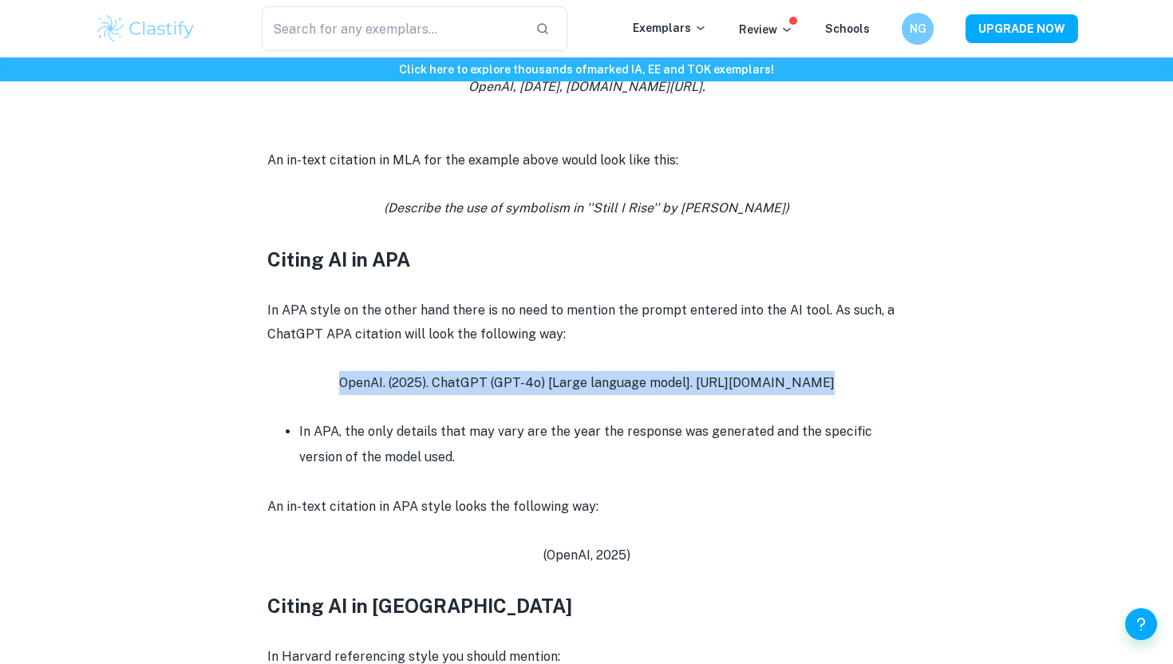
drag, startPoint x: 345, startPoint y: 380, endPoint x: 815, endPoint y: 384, distance: 470.1
click at [816, 385] on p "OpenAI. (2025). ChatGPT (GPT-4o) [Large language model]. [URL][DOMAIN_NAME]" at bounding box center [586, 383] width 639 height 24
click at [815, 384] on p "OpenAI. (2025). ChatGPT (GPT-4o) [Large language model]. [URL][DOMAIN_NAME]" at bounding box center [586, 383] width 639 height 24
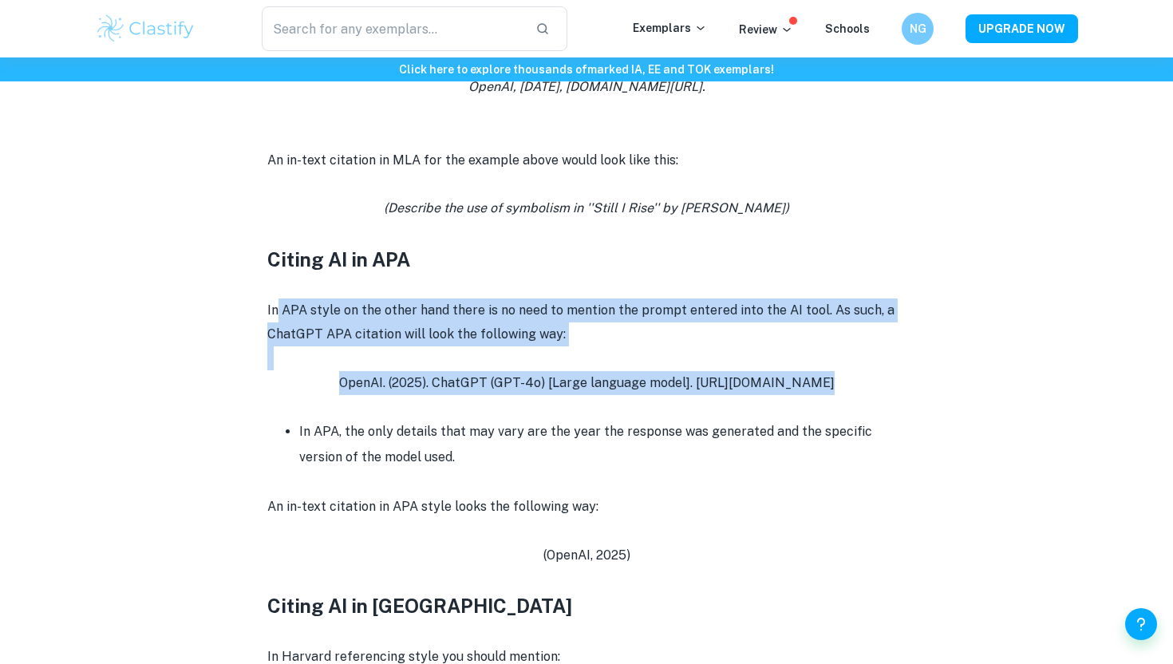
drag, startPoint x: 822, startPoint y: 384, endPoint x: 278, endPoint y: 314, distance: 548.8
click at [278, 314] on div "The IB allows students to use AI as a tool to support their coursework. However…" at bounding box center [586, 352] width 639 height 2413
click at [278, 314] on p "In APA style on the other hand there is no need to mention the prompt entered i…" at bounding box center [586, 323] width 639 height 49
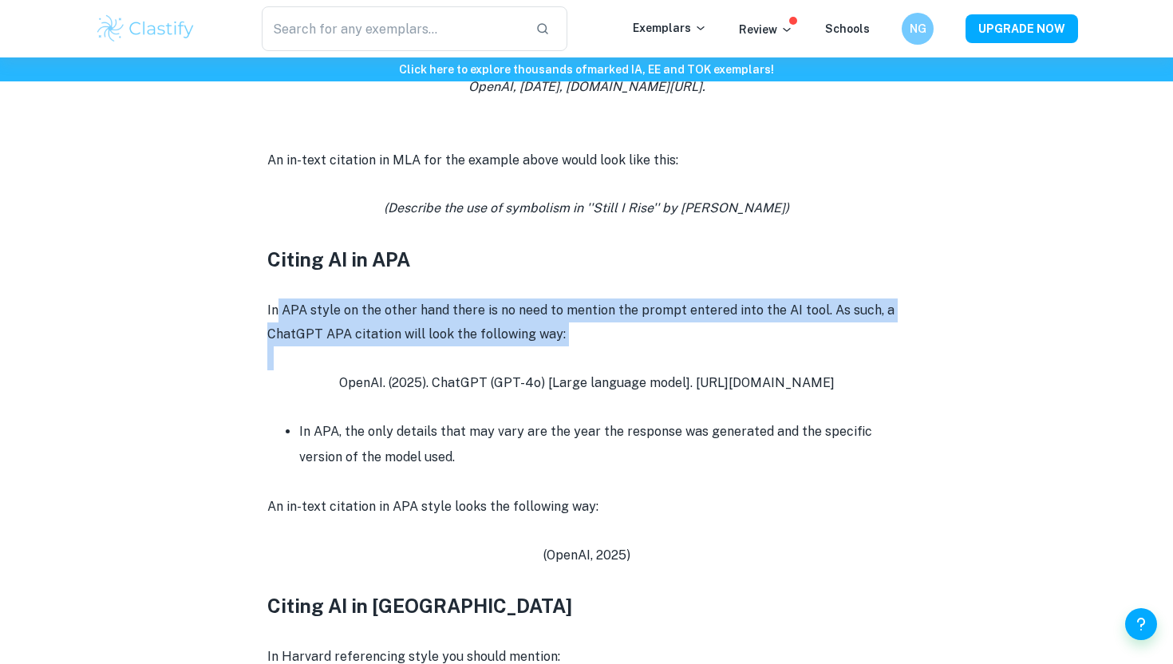
drag, startPoint x: 278, startPoint y: 314, endPoint x: 592, endPoint y: 358, distance: 317.4
click at [592, 358] on div "The IB allows students to use AI as a tool to support their coursework. However…" at bounding box center [586, 352] width 639 height 2413
click at [592, 358] on p at bounding box center [586, 358] width 639 height 24
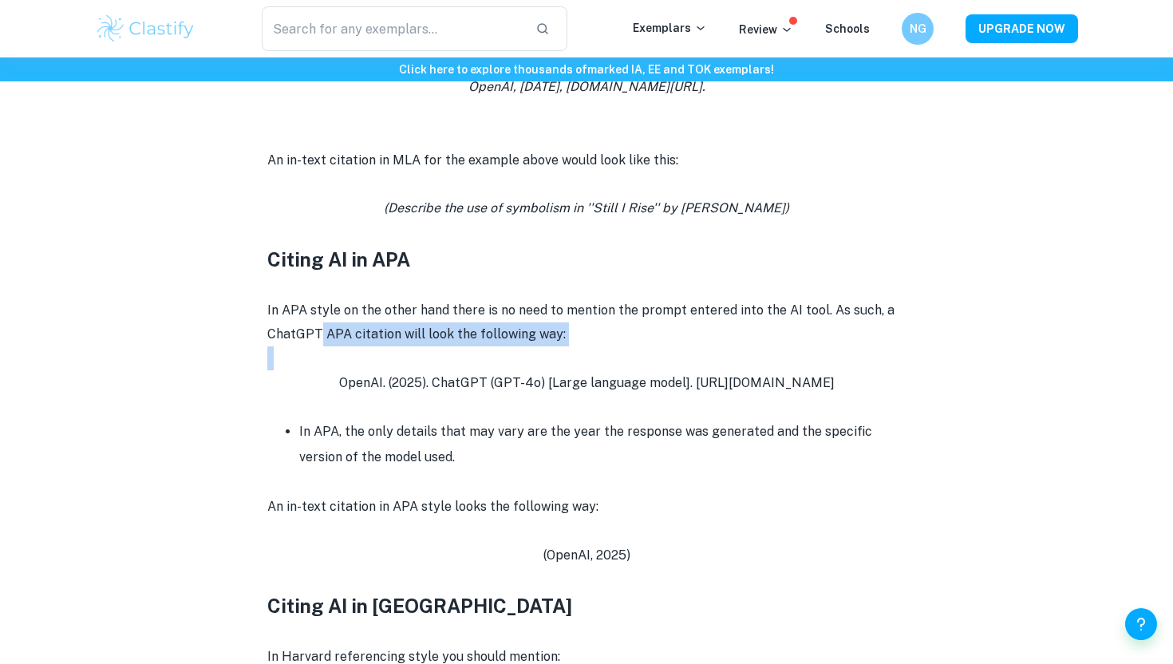
drag, startPoint x: 592, startPoint y: 358, endPoint x: 318, endPoint y: 330, distance: 275.2
click at [318, 330] on div "The IB allows students to use AI as a tool to support their coursework. However…" at bounding box center [586, 352] width 639 height 2413
click at [318, 330] on p "In APA style on the other hand there is no need to mention the prompt entered i…" at bounding box center [586, 323] width 639 height 49
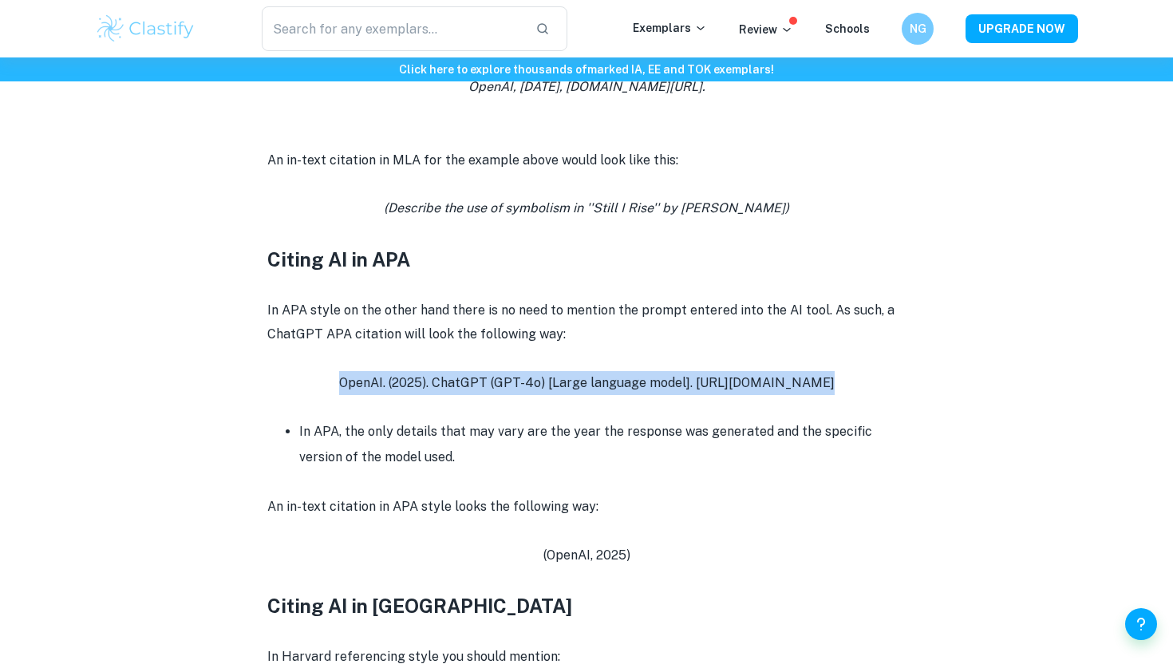
drag, startPoint x: 386, startPoint y: 380, endPoint x: 824, endPoint y: 380, distance: 438.2
click at [824, 380] on p "OpenAI. (2025). ChatGPT (GPT-4o) [Large language model]. [URL][DOMAIN_NAME]" at bounding box center [586, 383] width 639 height 24
copy p "OpenAI. (2025). ChatGPT (GPT-4o) [Large language model]. [URL][DOMAIN_NAME]"
click at [824, 380] on p "OpenAI. (2025). ChatGPT (GPT-4o) [Large language model]. [URL][DOMAIN_NAME]" at bounding box center [586, 383] width 639 height 24
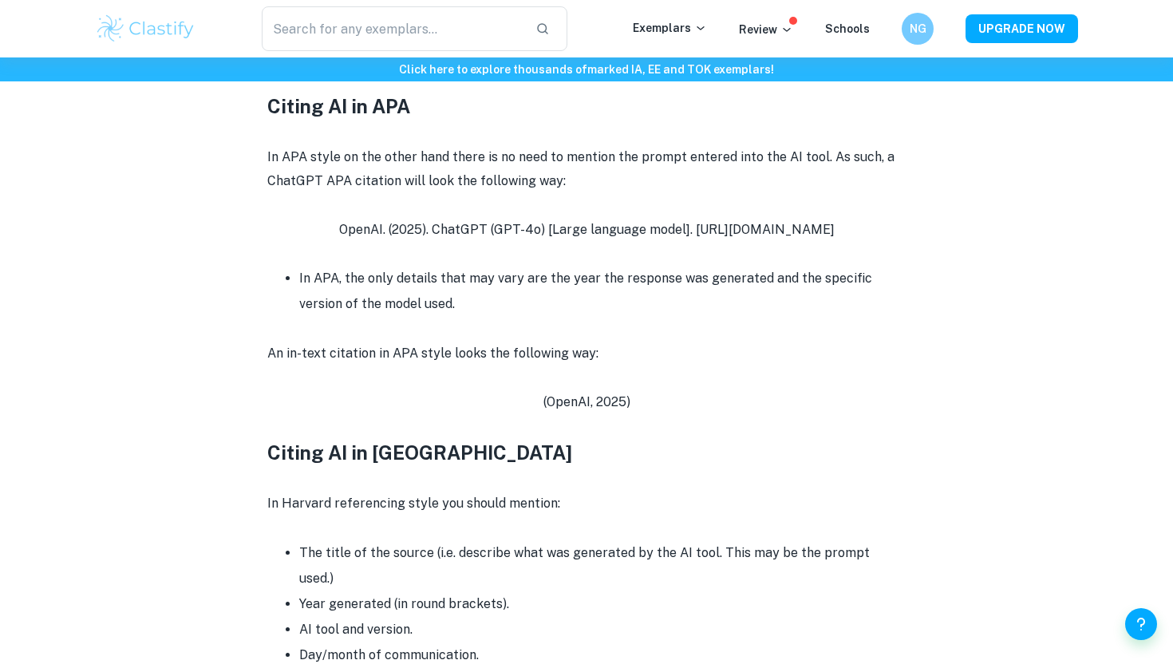
scroll to position [1873, 0]
